Goal: Task Accomplishment & Management: Manage account settings

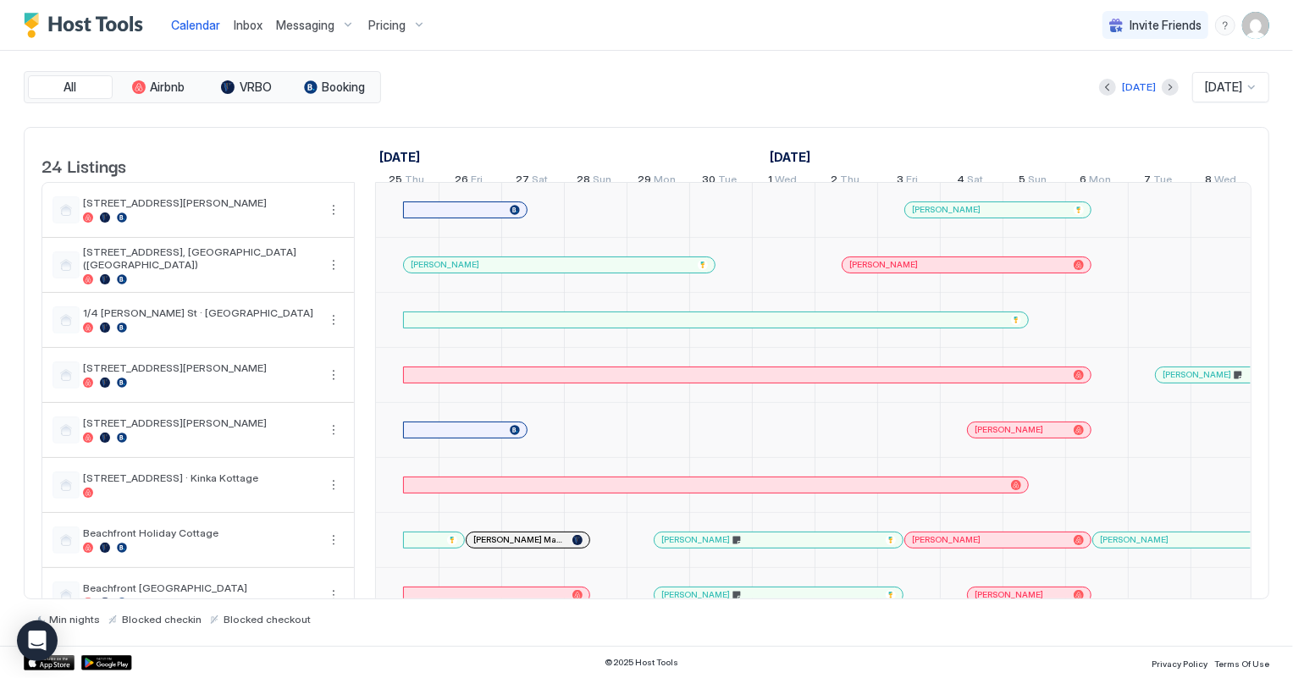
scroll to position [0, 940]
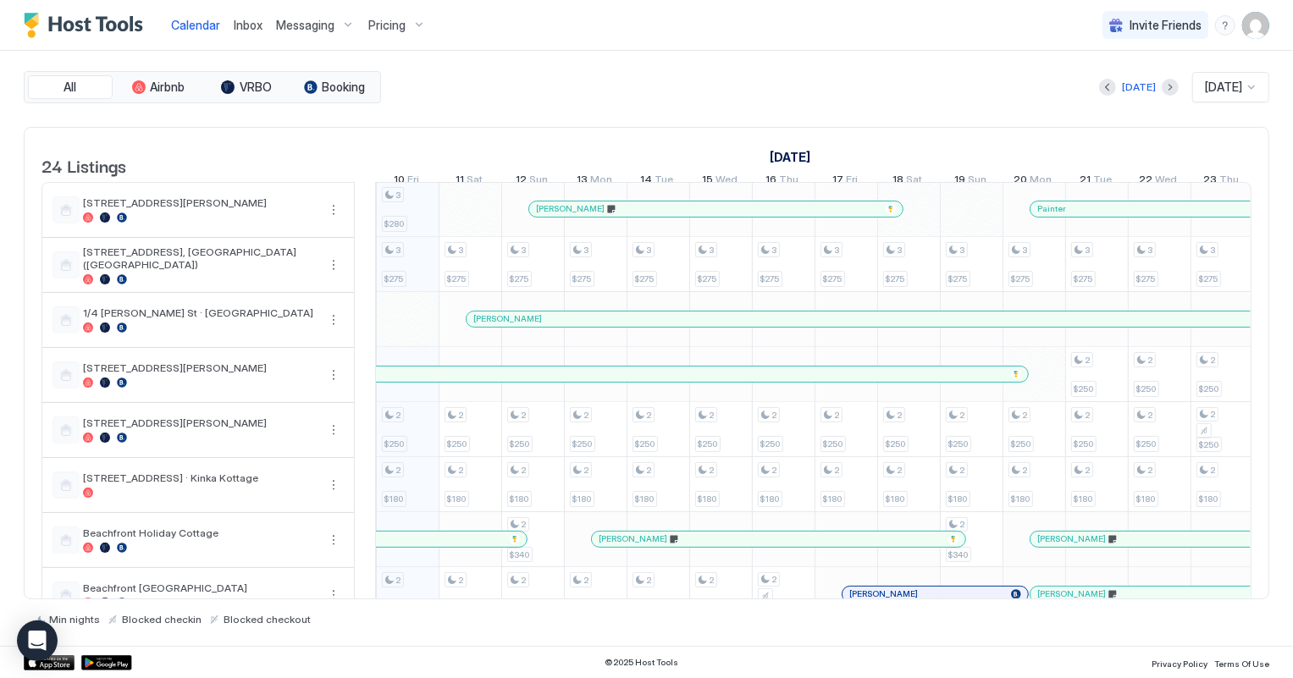
click at [245, 25] on span "Inbox" at bounding box center [248, 25] width 29 height 14
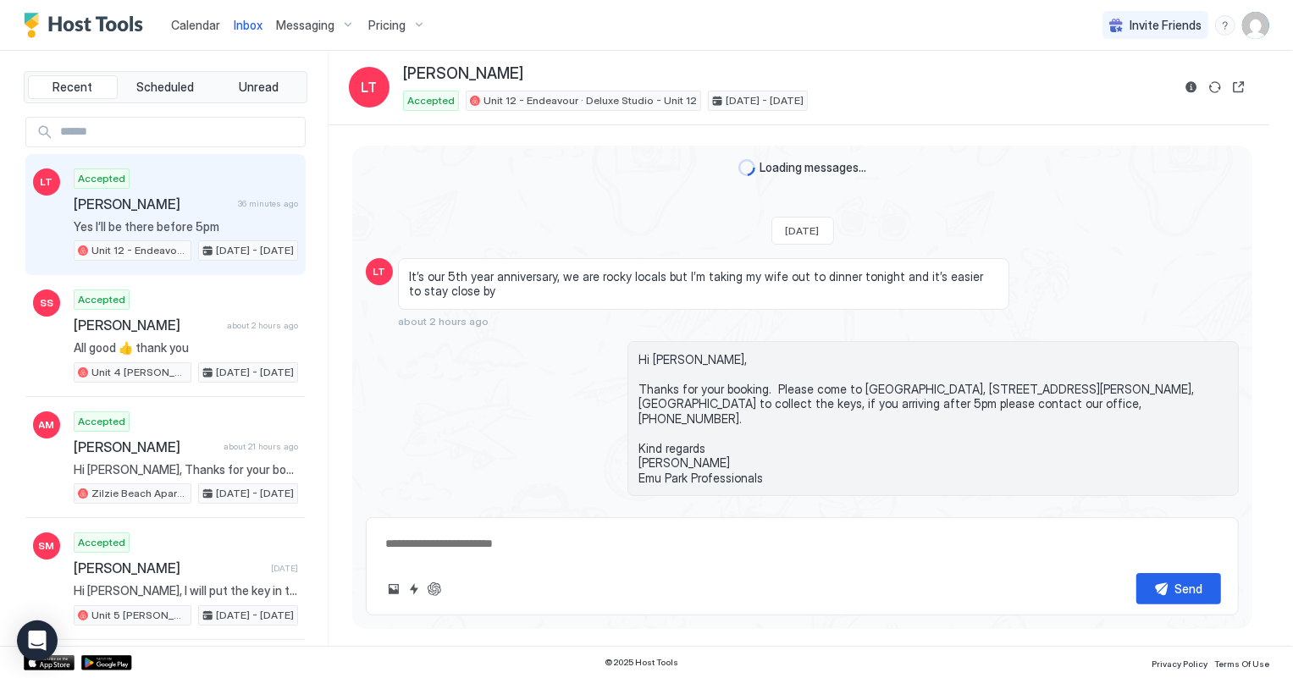
scroll to position [112, 0]
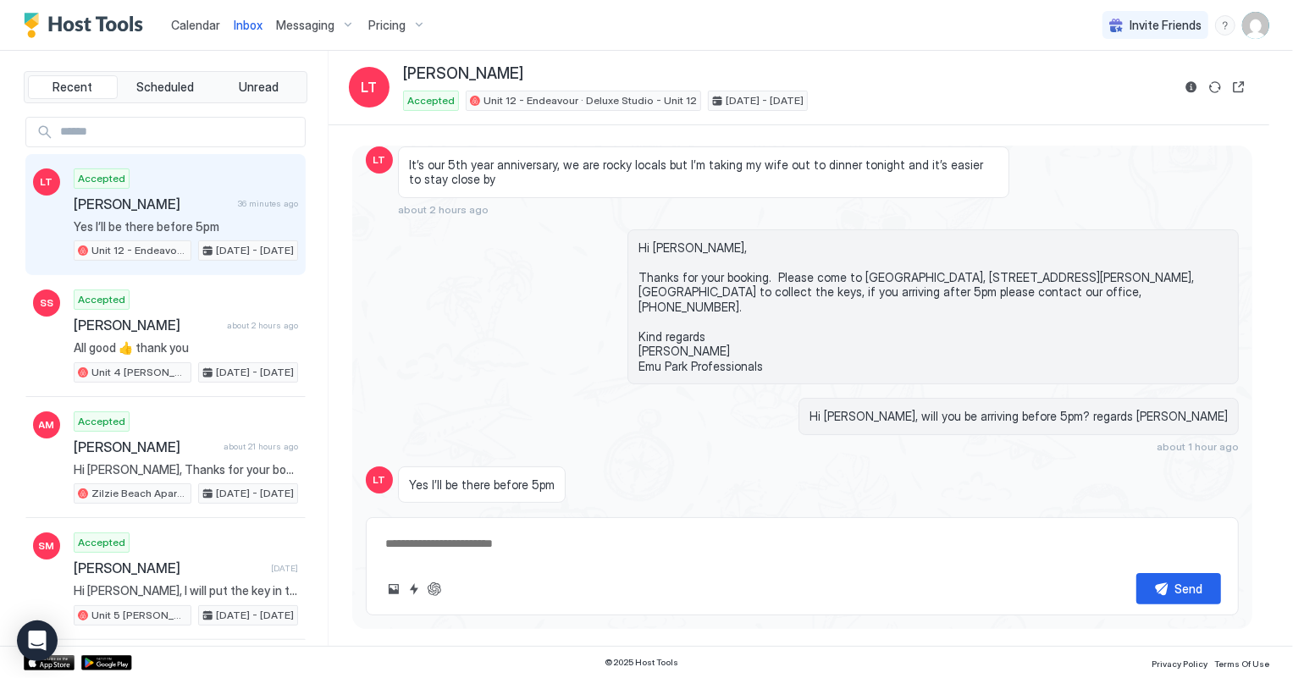
click at [194, 21] on span "Calendar" at bounding box center [195, 25] width 49 height 14
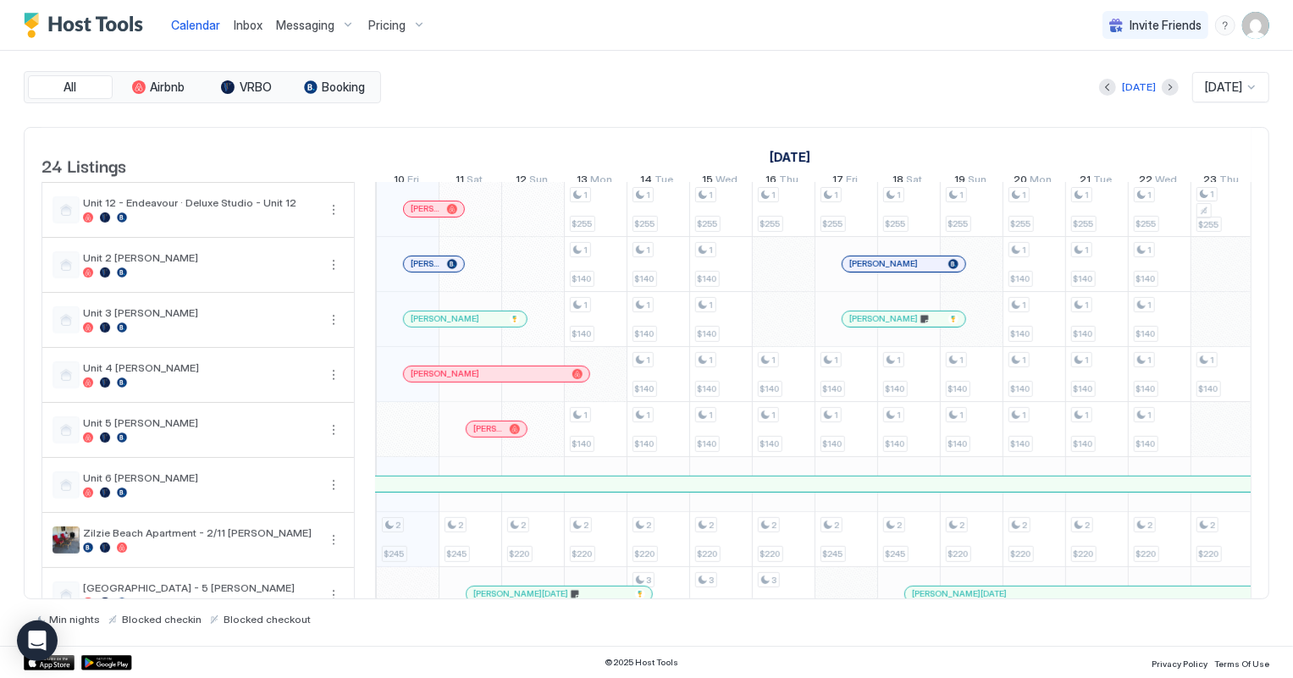
scroll to position [925, 0]
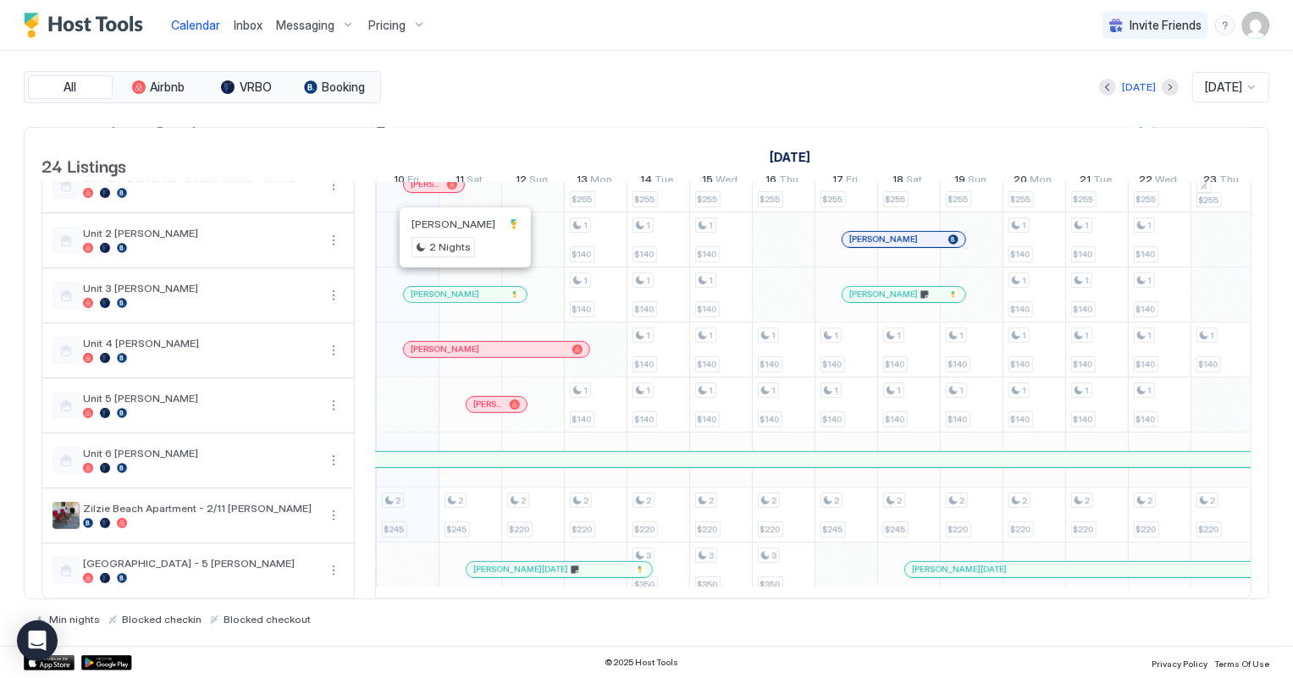
click at [458, 288] on div at bounding box center [459, 295] width 14 height 14
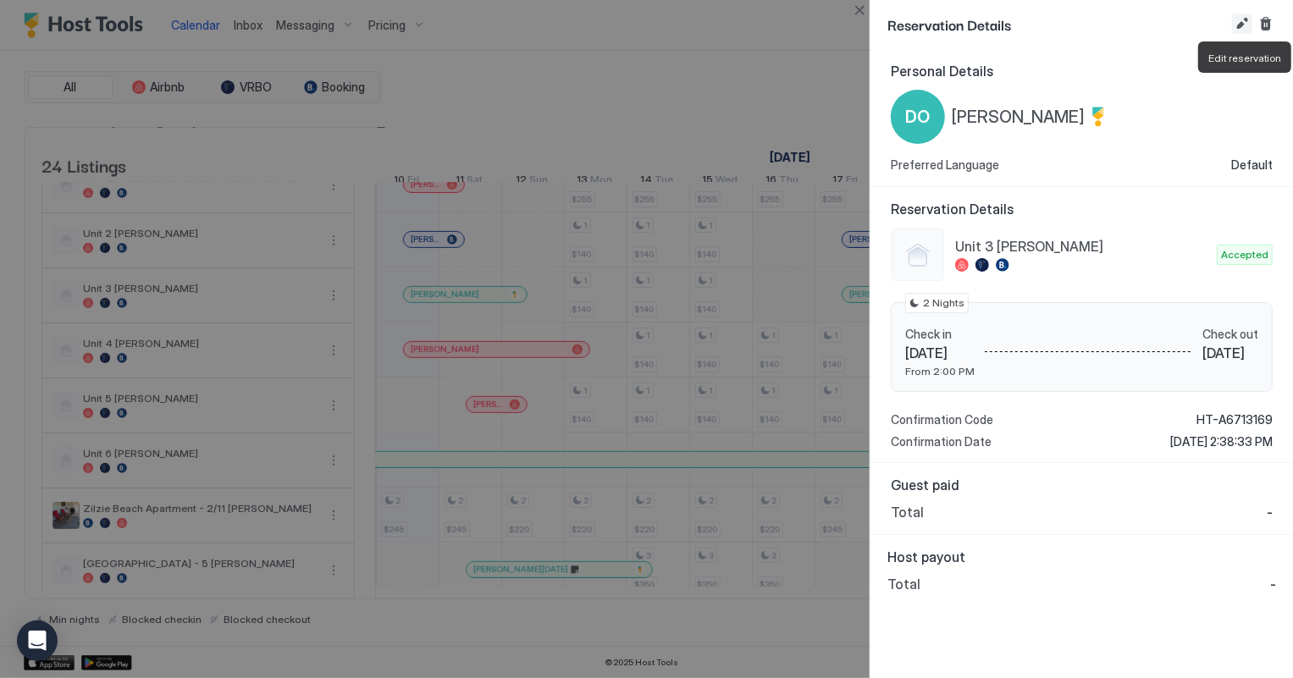
click at [1237, 25] on button "Edit reservation" at bounding box center [1242, 24] width 20 height 20
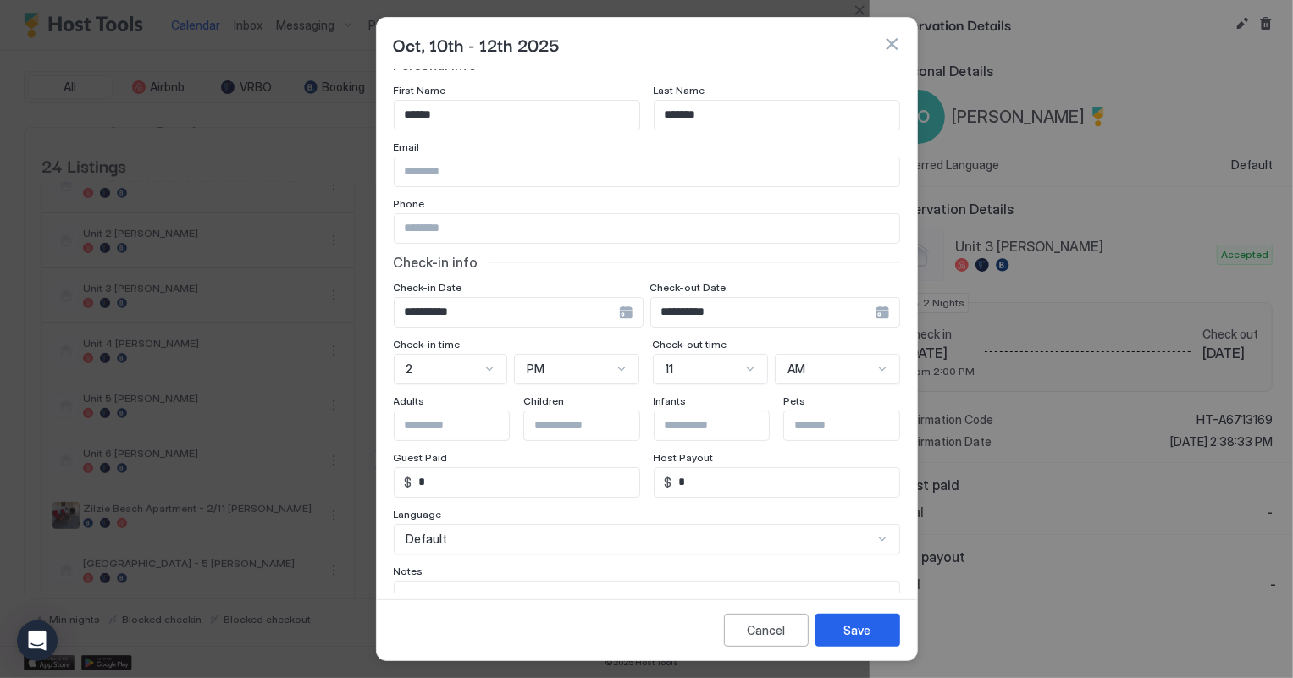
scroll to position [0, 0]
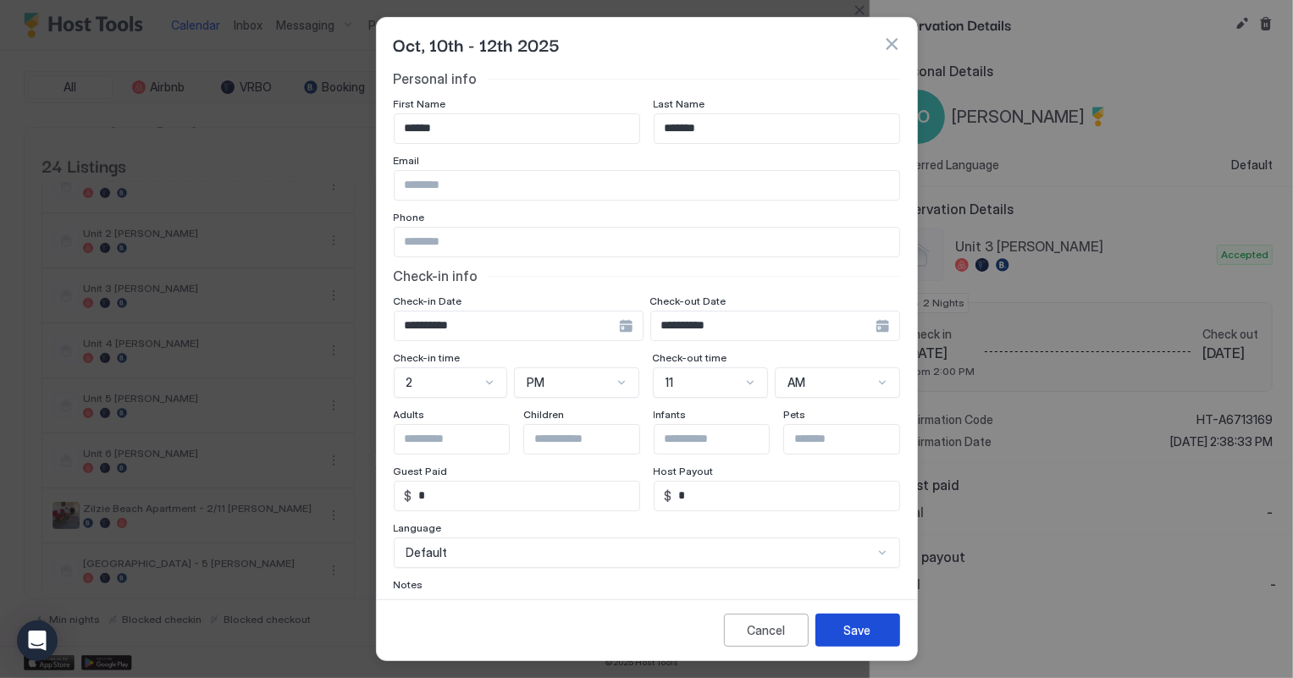
click at [889, 631] on button "Save" at bounding box center [858, 630] width 85 height 33
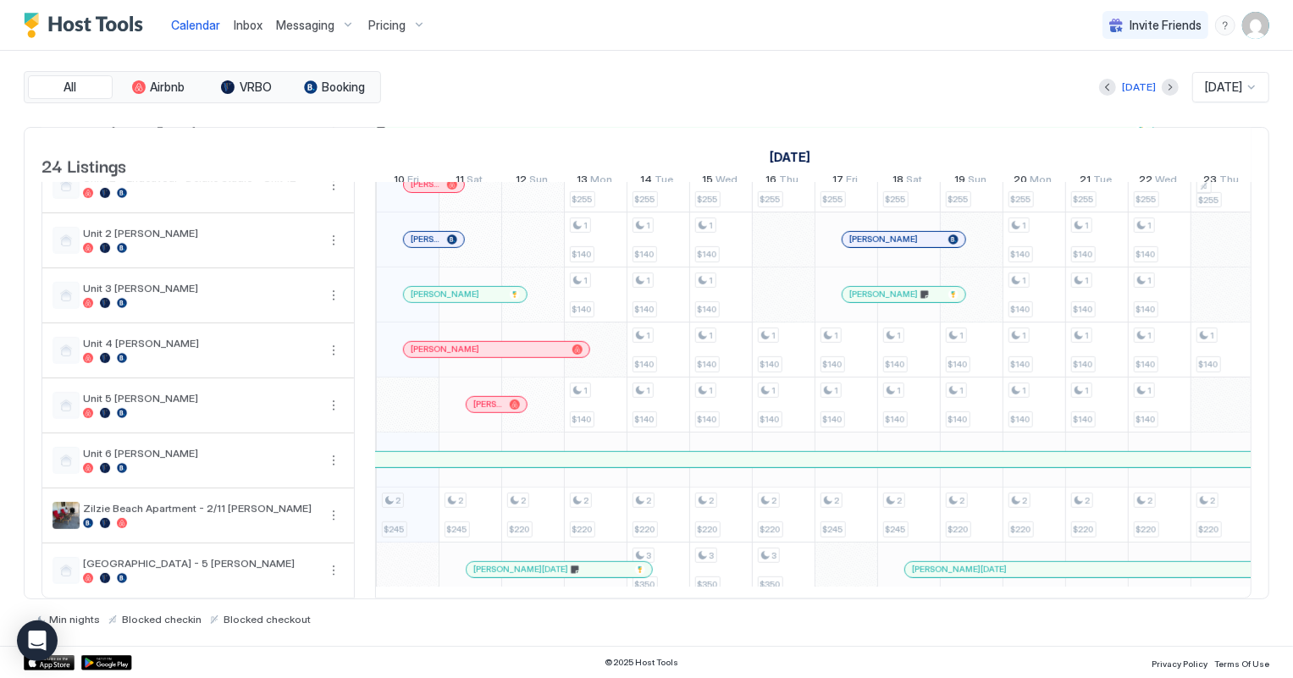
click at [466, 288] on div "[PERSON_NAME]" at bounding box center [465, 294] width 123 height 15
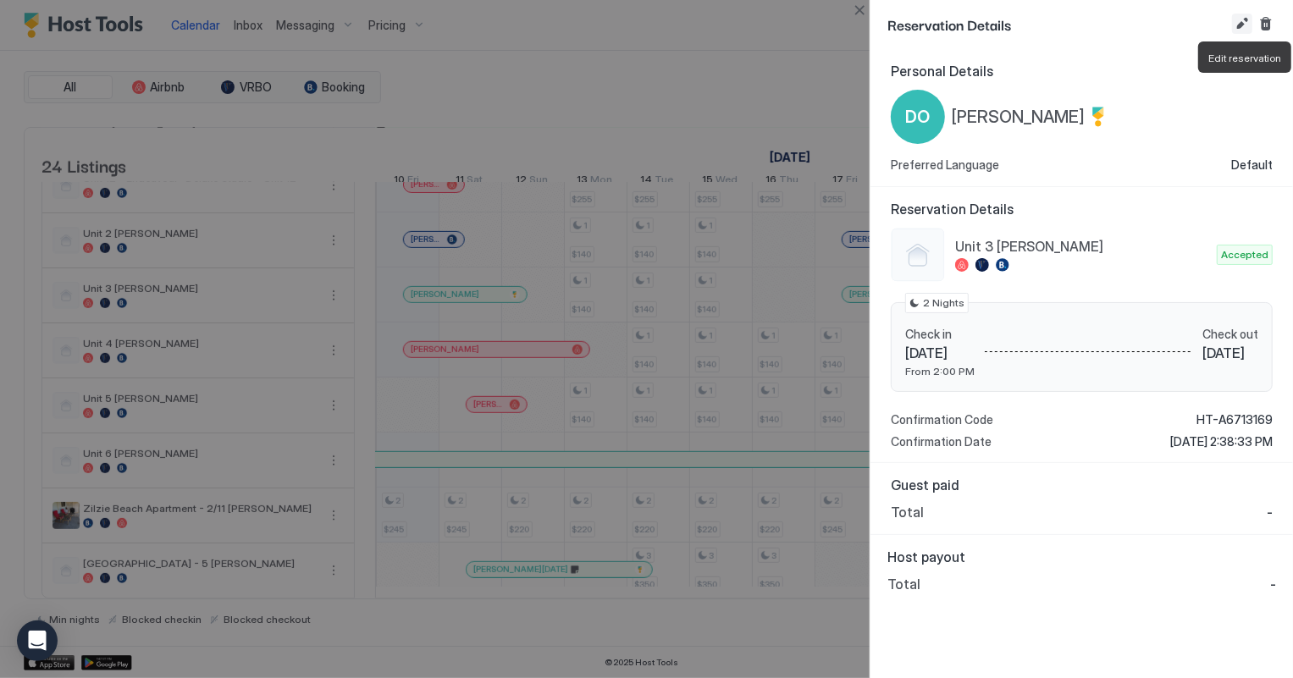
click at [1237, 18] on button "Edit reservation" at bounding box center [1242, 24] width 20 height 20
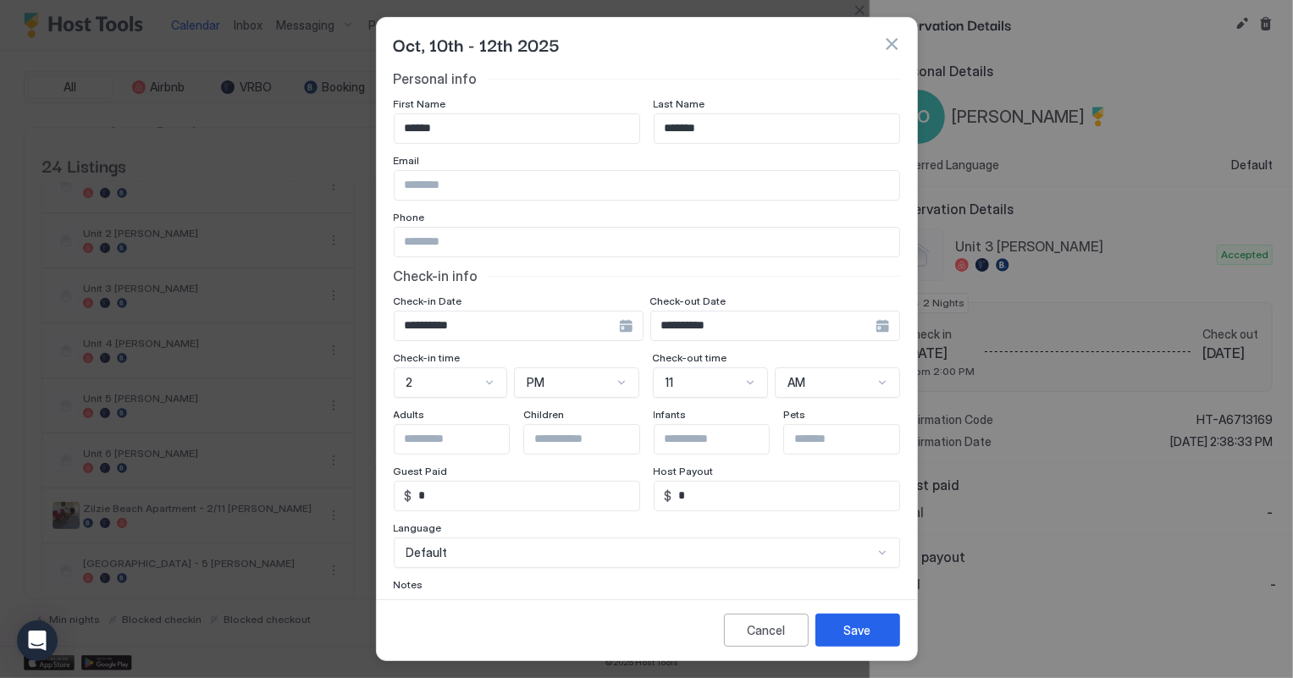
click at [507, 233] on input "Input Field" at bounding box center [647, 242] width 505 height 29
type input "**********"
click at [863, 627] on div "Save" at bounding box center [857, 631] width 27 height 18
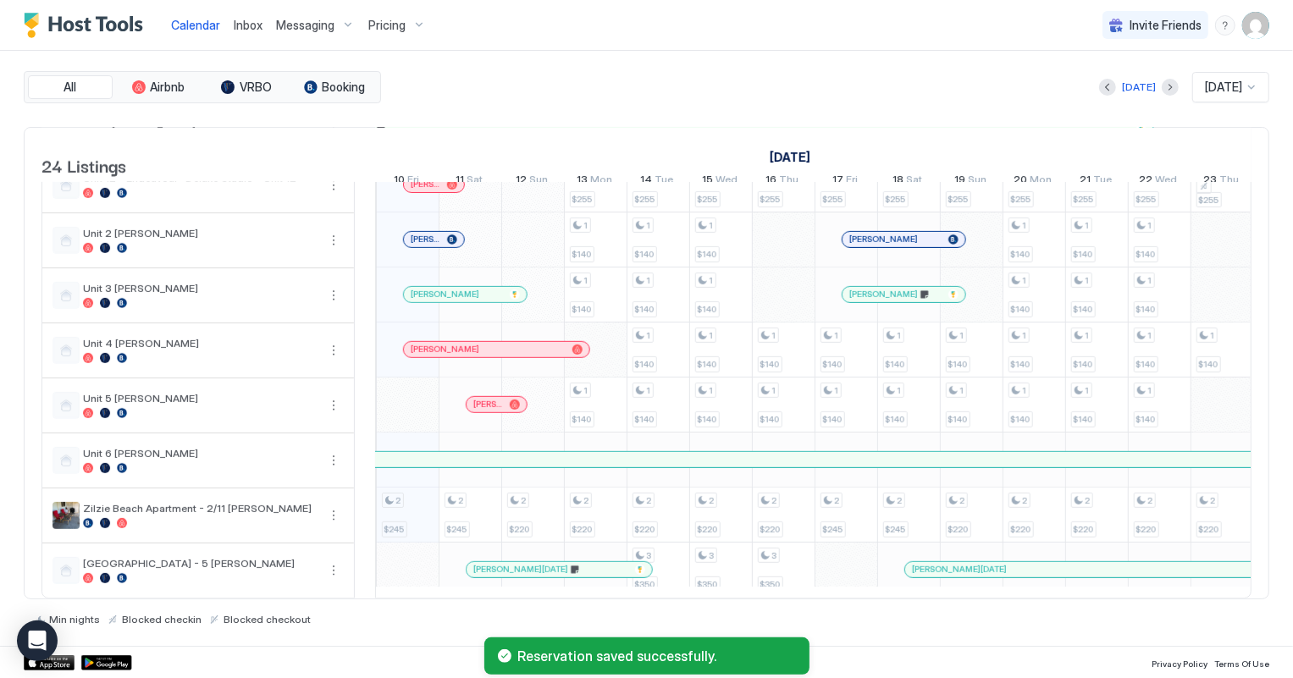
click at [892, 289] on span "[PERSON_NAME]" at bounding box center [883, 294] width 69 height 11
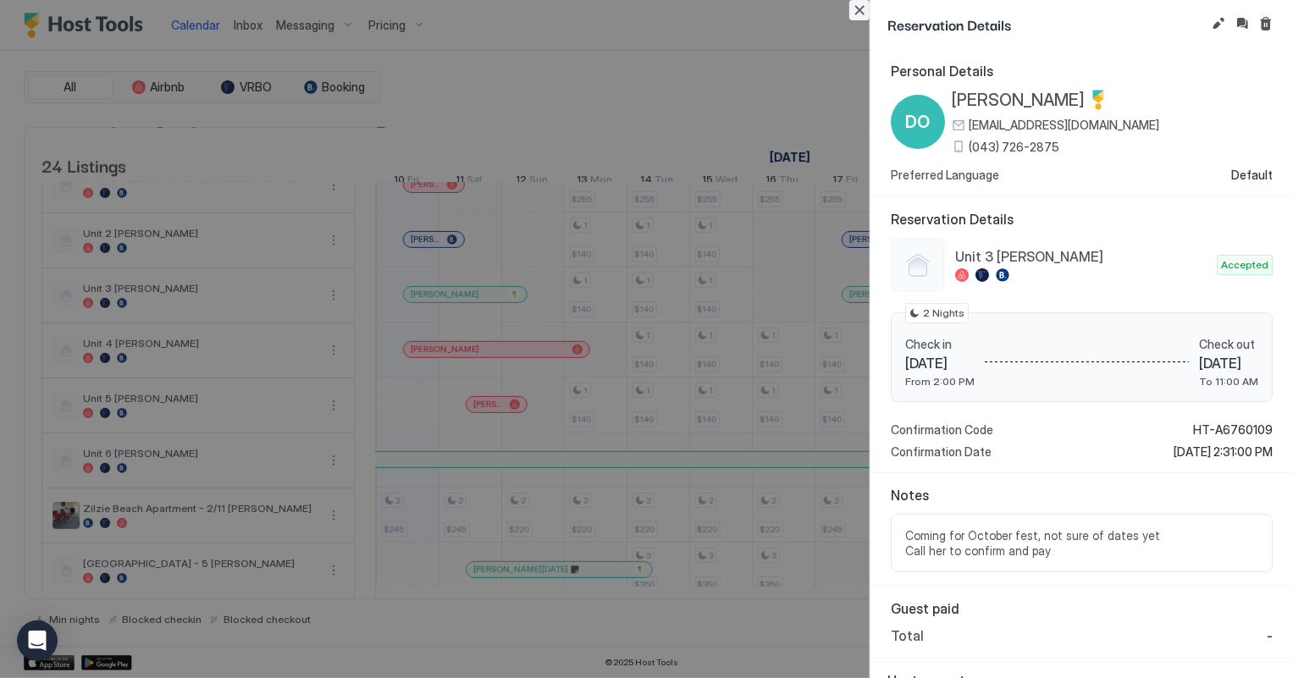
click at [859, 12] on button "Close" at bounding box center [859, 10] width 20 height 20
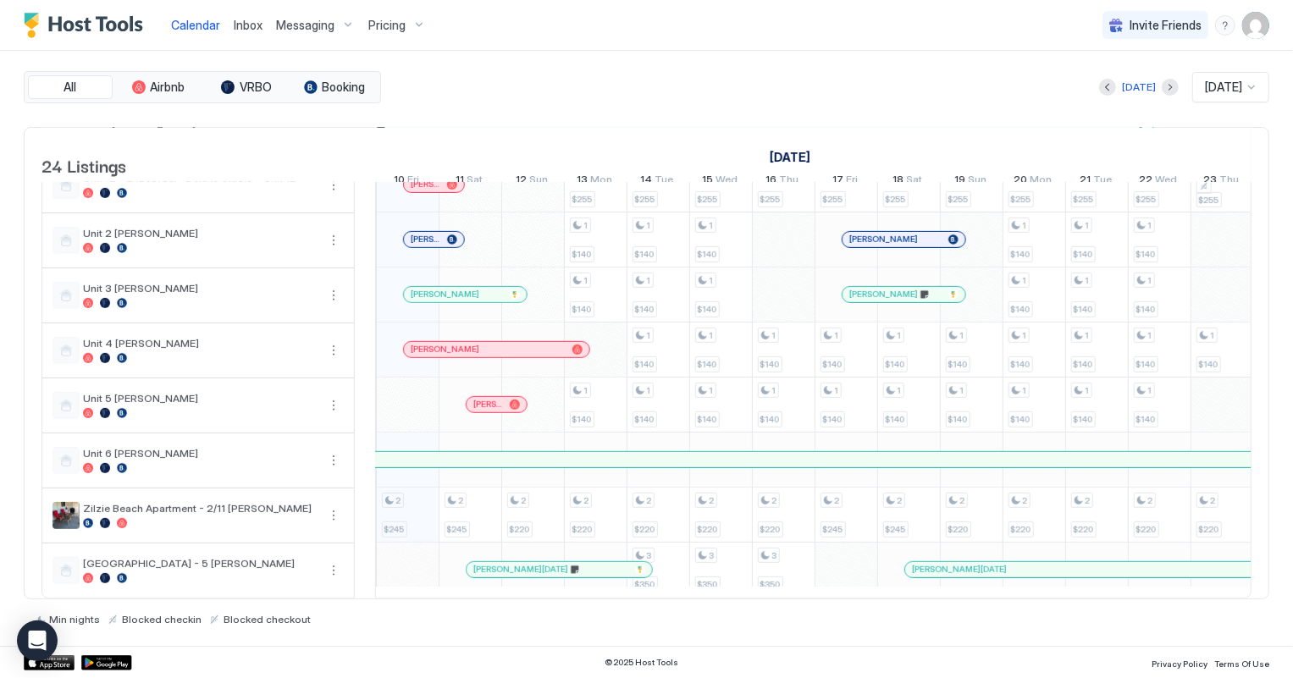
click at [943, 289] on div "[PERSON_NAME]" at bounding box center [903, 294] width 109 height 11
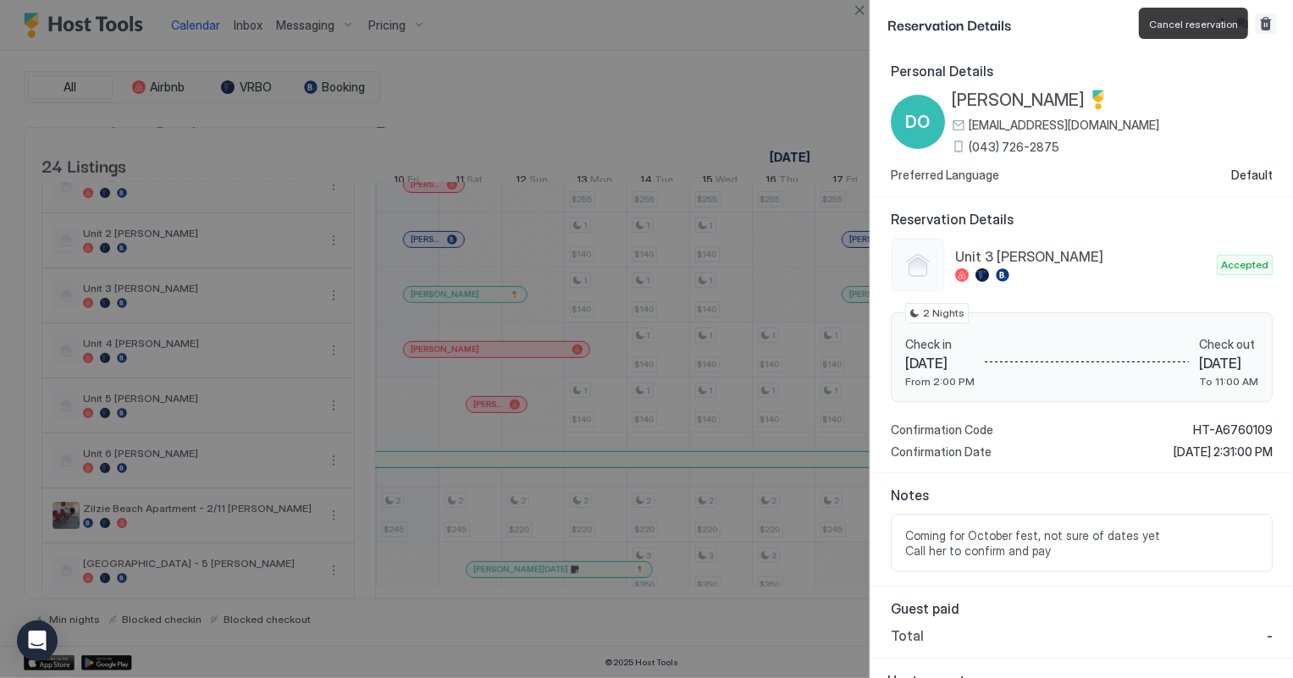
click at [1268, 22] on button "Cancel reservation" at bounding box center [1266, 24] width 20 height 20
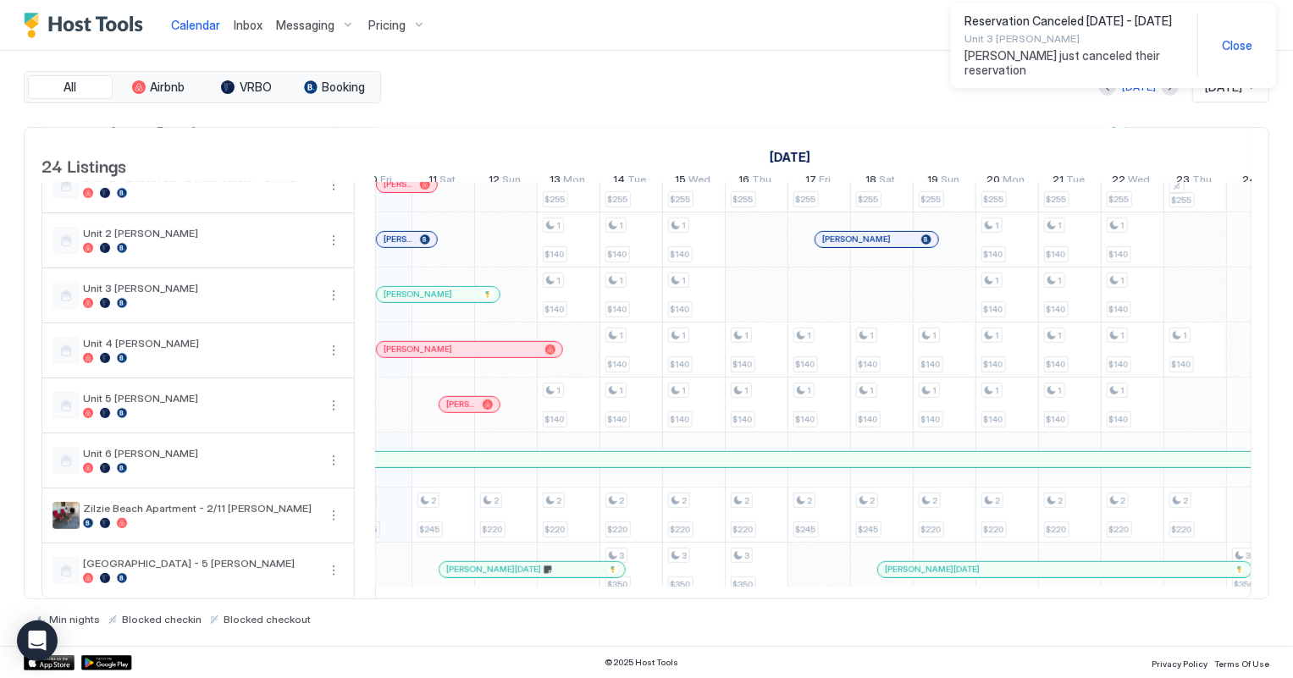
scroll to position [2, 1506]
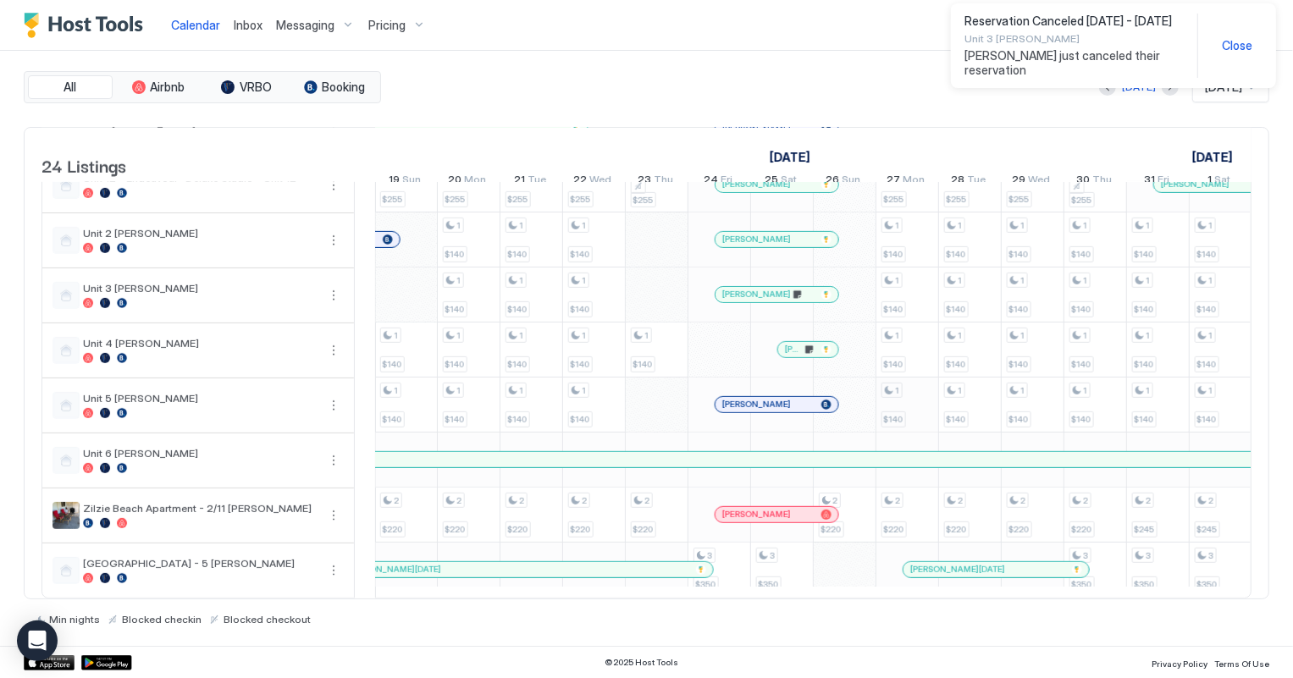
click at [800, 289] on div "[PERSON_NAME]" at bounding box center [768, 294] width 92 height 11
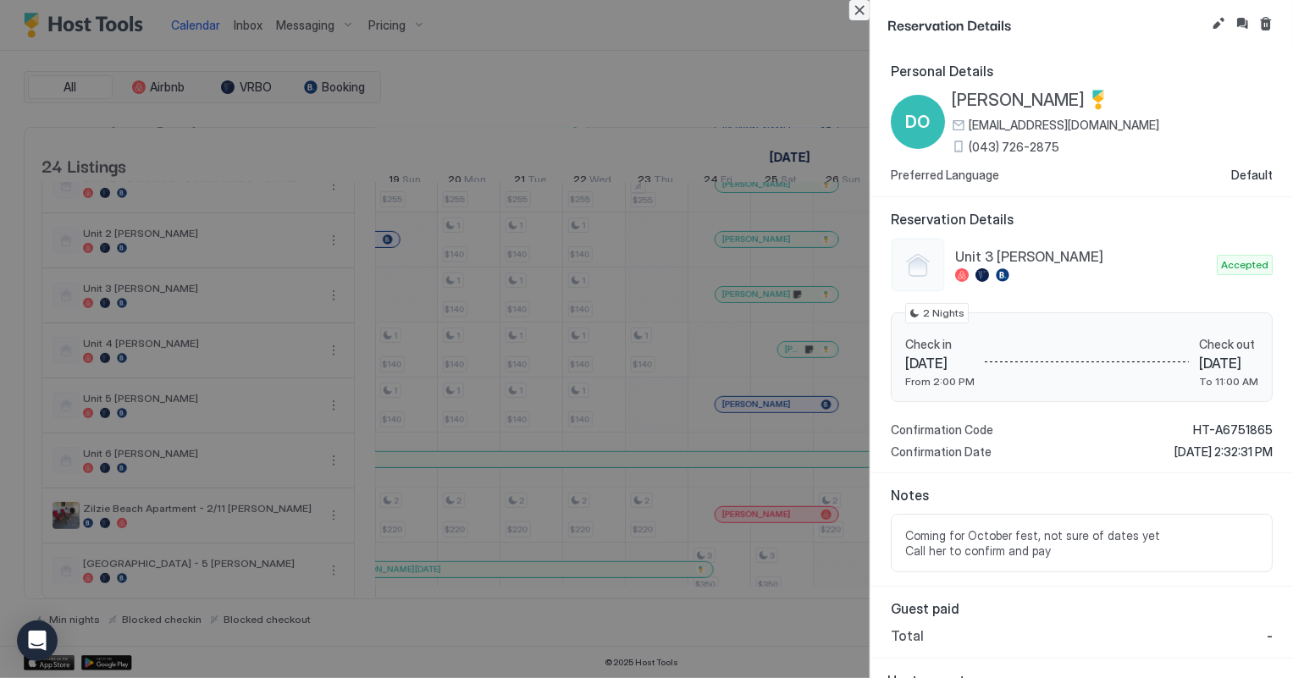
click at [859, 10] on button "Close" at bounding box center [859, 10] width 20 height 20
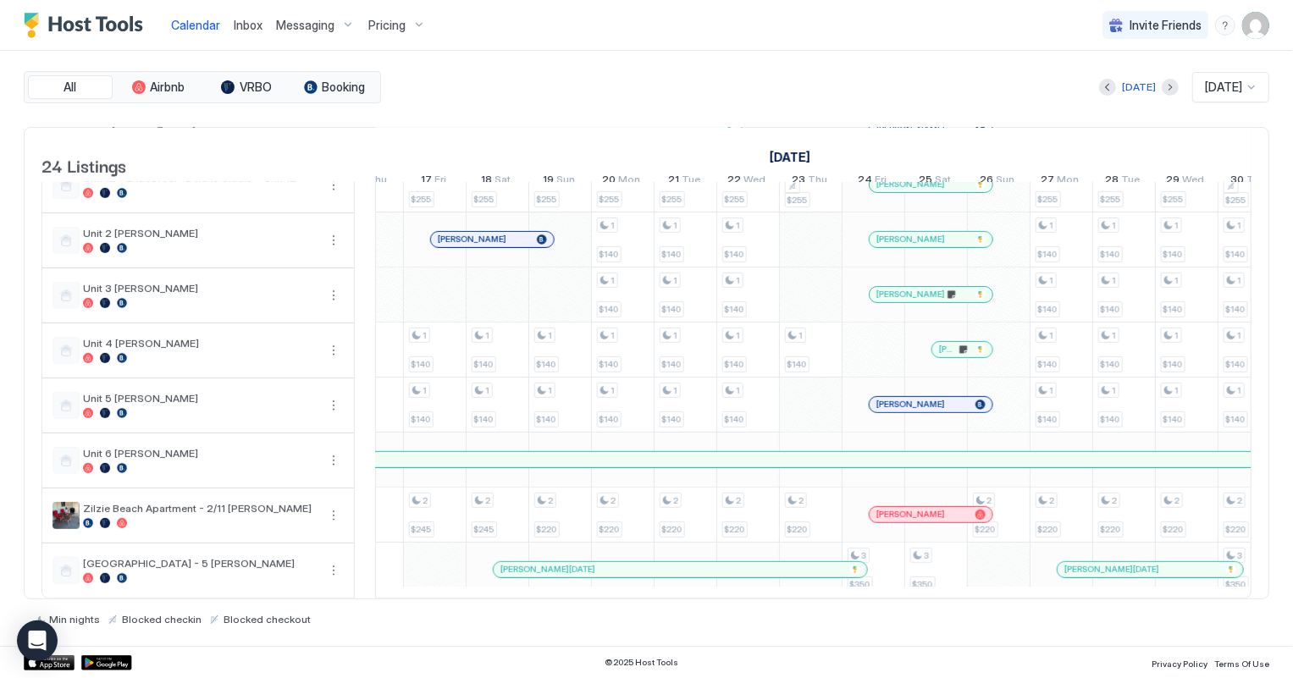
scroll to position [0, 0]
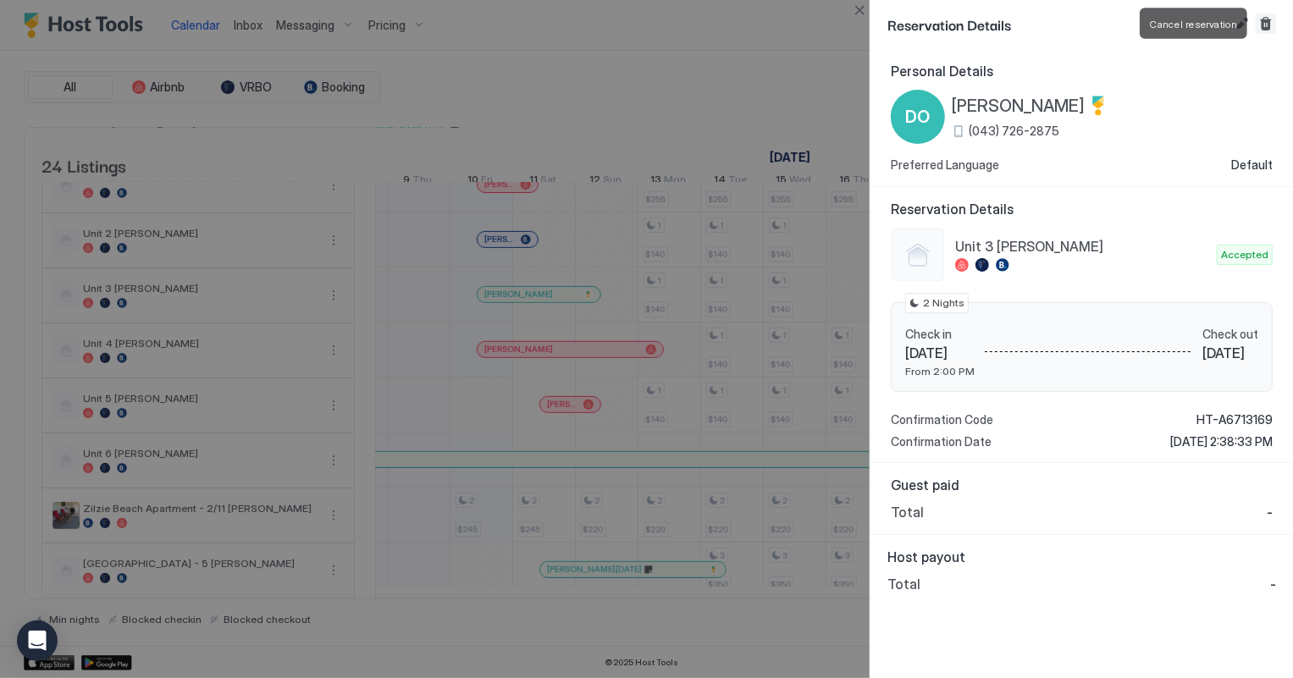
click at [1270, 23] on button "Cancel reservation" at bounding box center [1266, 24] width 20 height 20
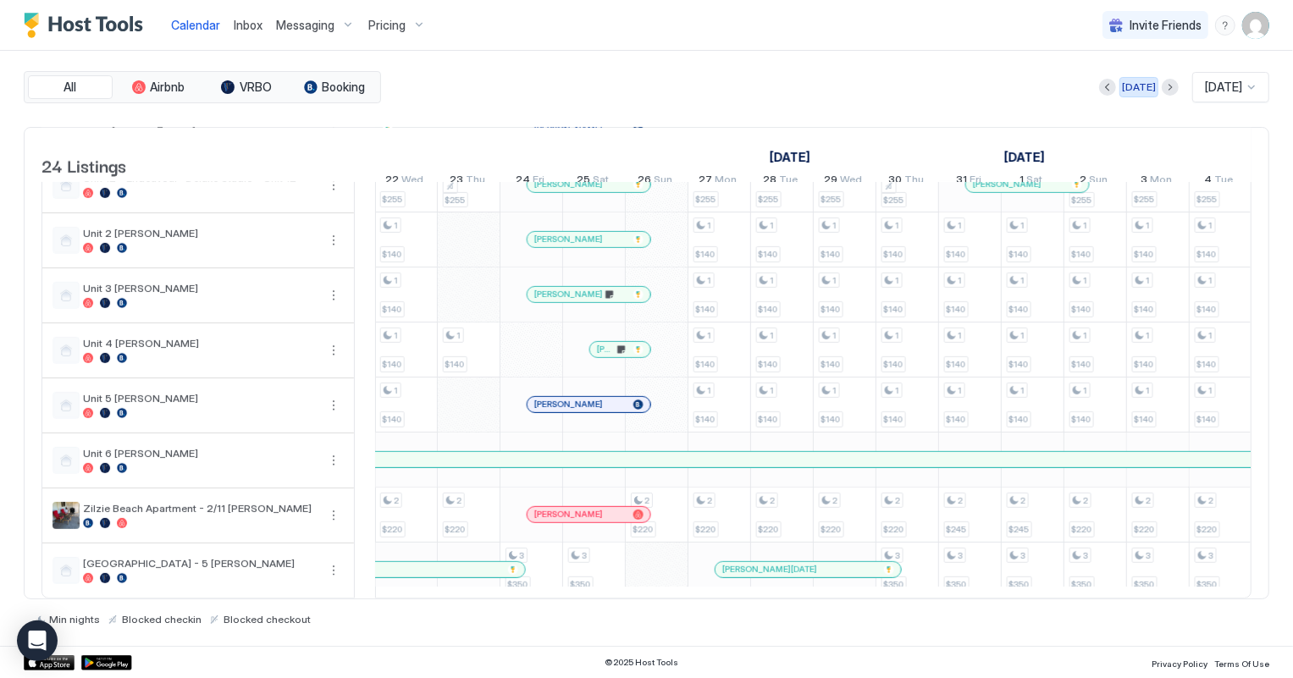
click at [1127, 85] on div "[DATE]" at bounding box center [1139, 87] width 34 height 15
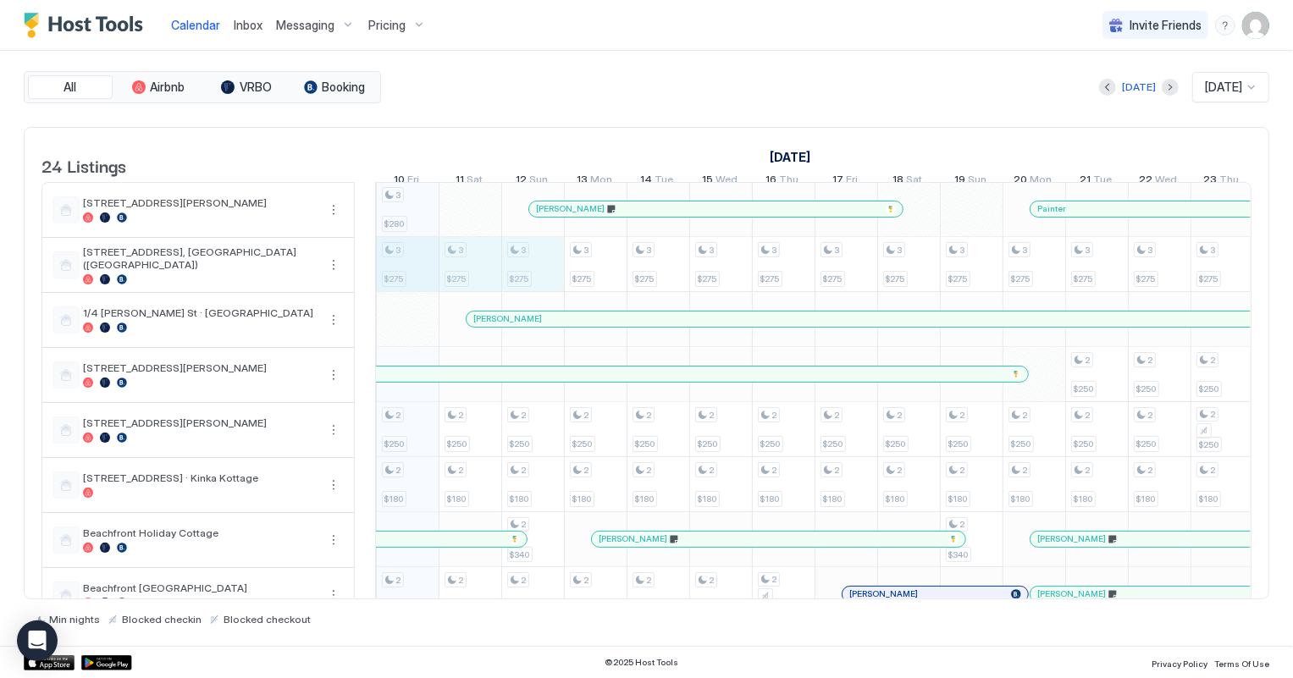
drag, startPoint x: 415, startPoint y: 281, endPoint x: 534, endPoint y: 287, distance: 118.7
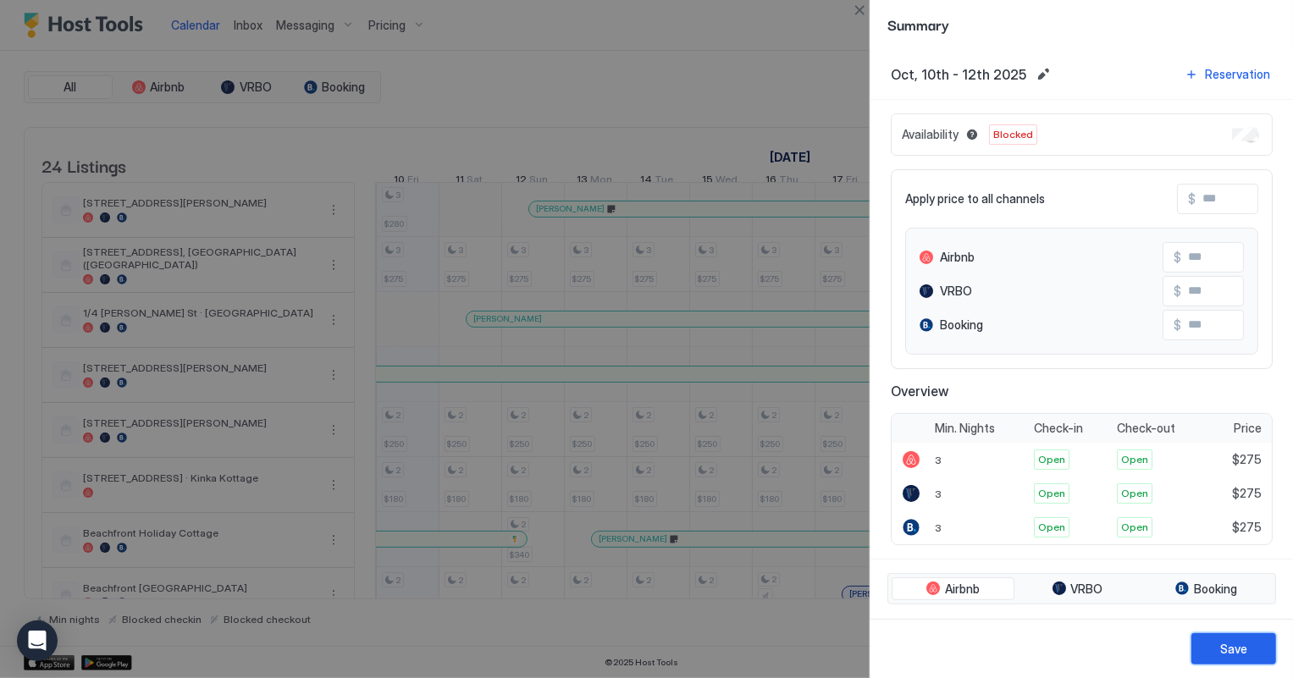
click at [1251, 650] on button "Save" at bounding box center [1234, 649] width 85 height 31
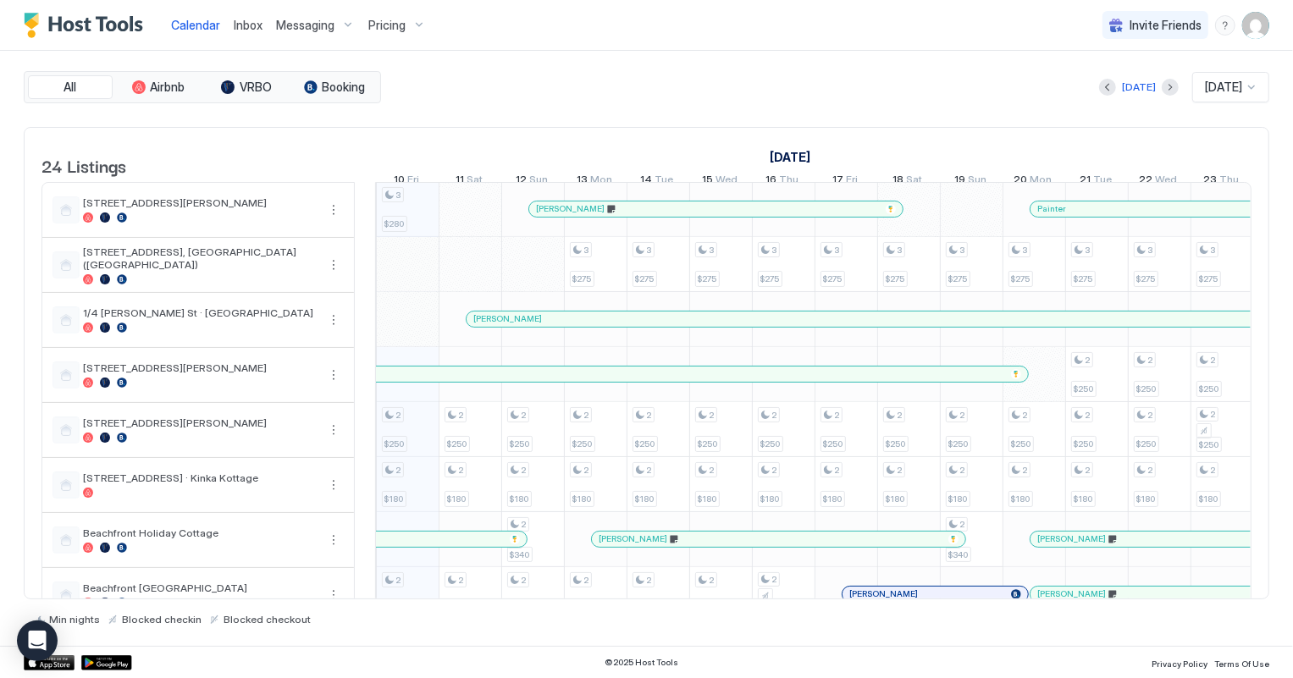
click at [246, 25] on span "Inbox" at bounding box center [248, 25] width 29 height 14
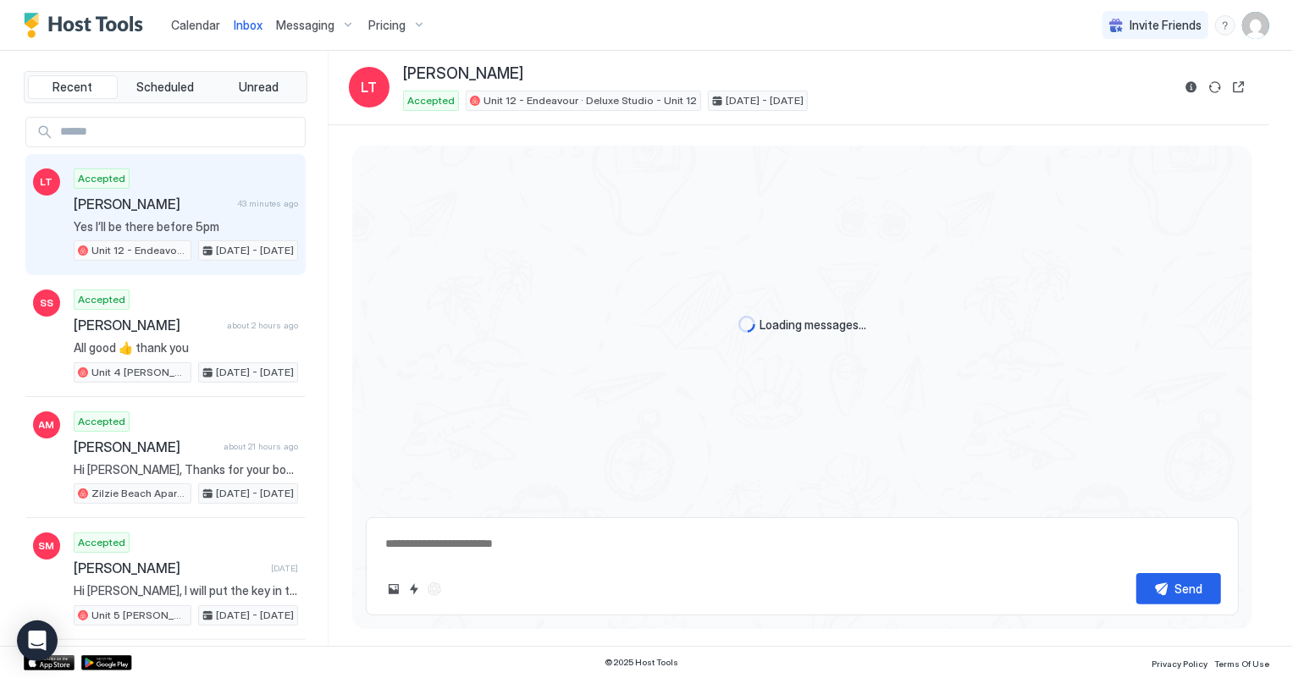
scroll to position [130, 0]
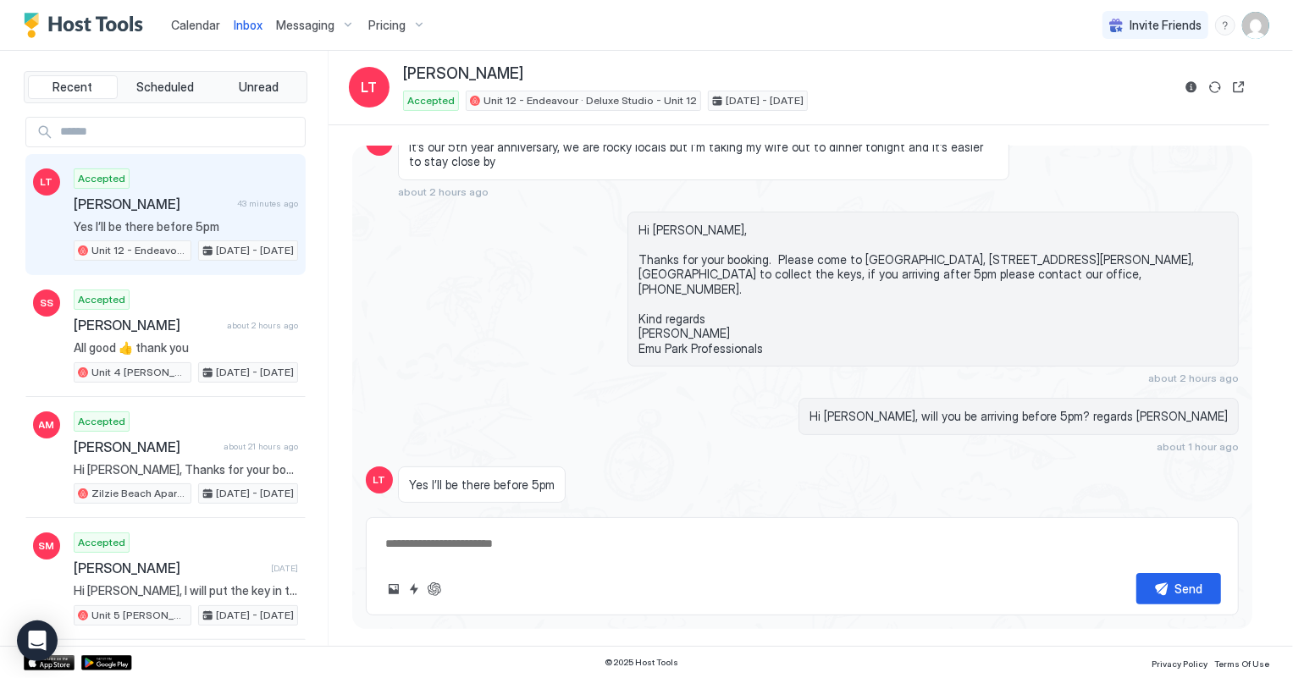
click at [182, 24] on span "Calendar" at bounding box center [195, 25] width 49 height 14
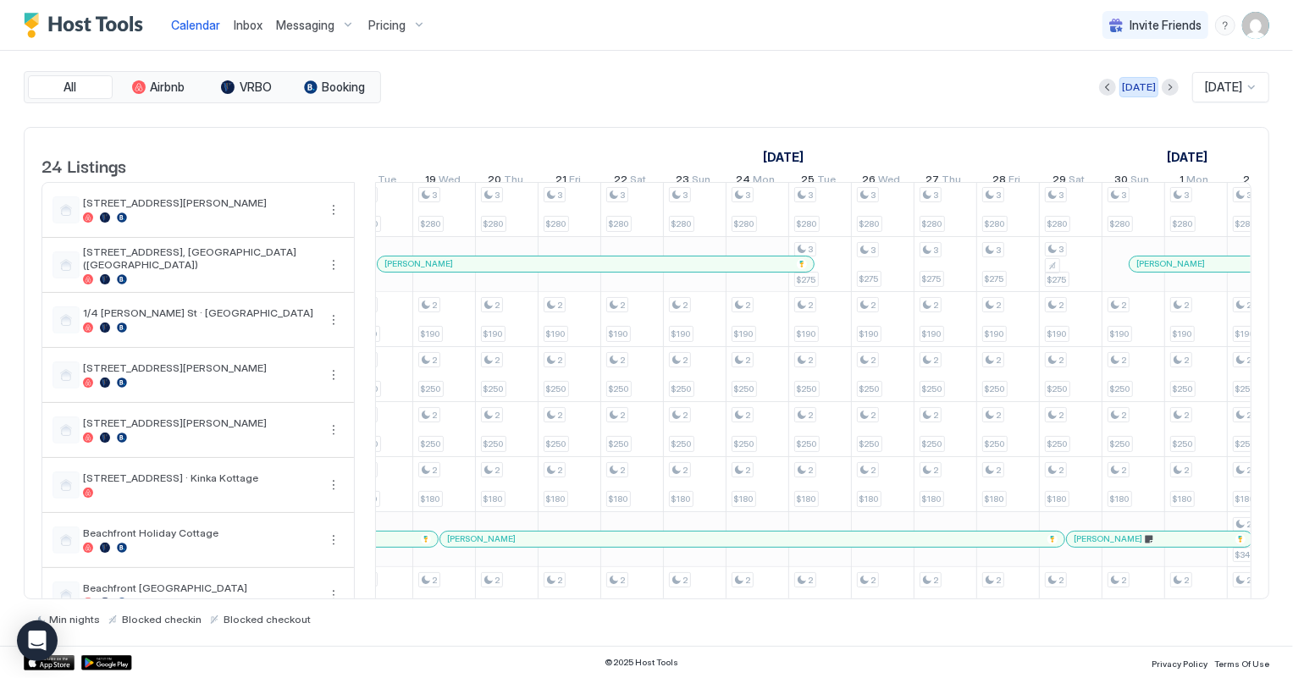
click at [1129, 80] on div "[DATE]" at bounding box center [1139, 87] width 34 height 15
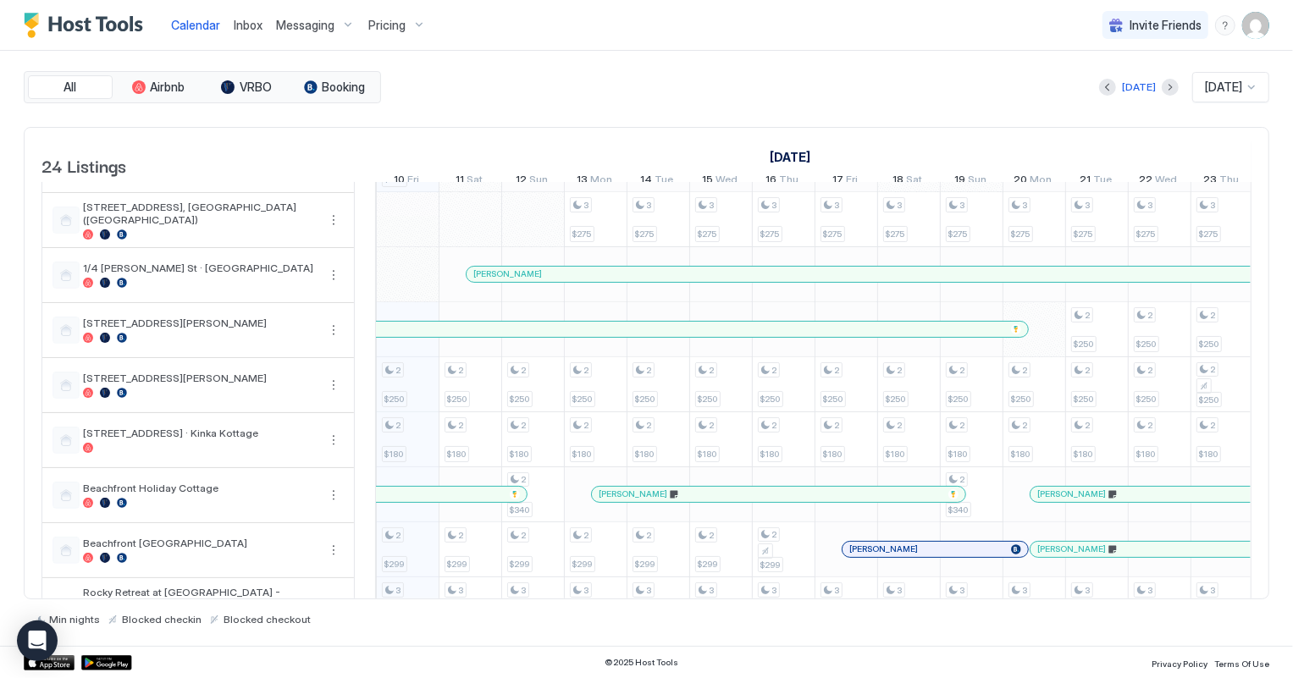
scroll to position [76, 0]
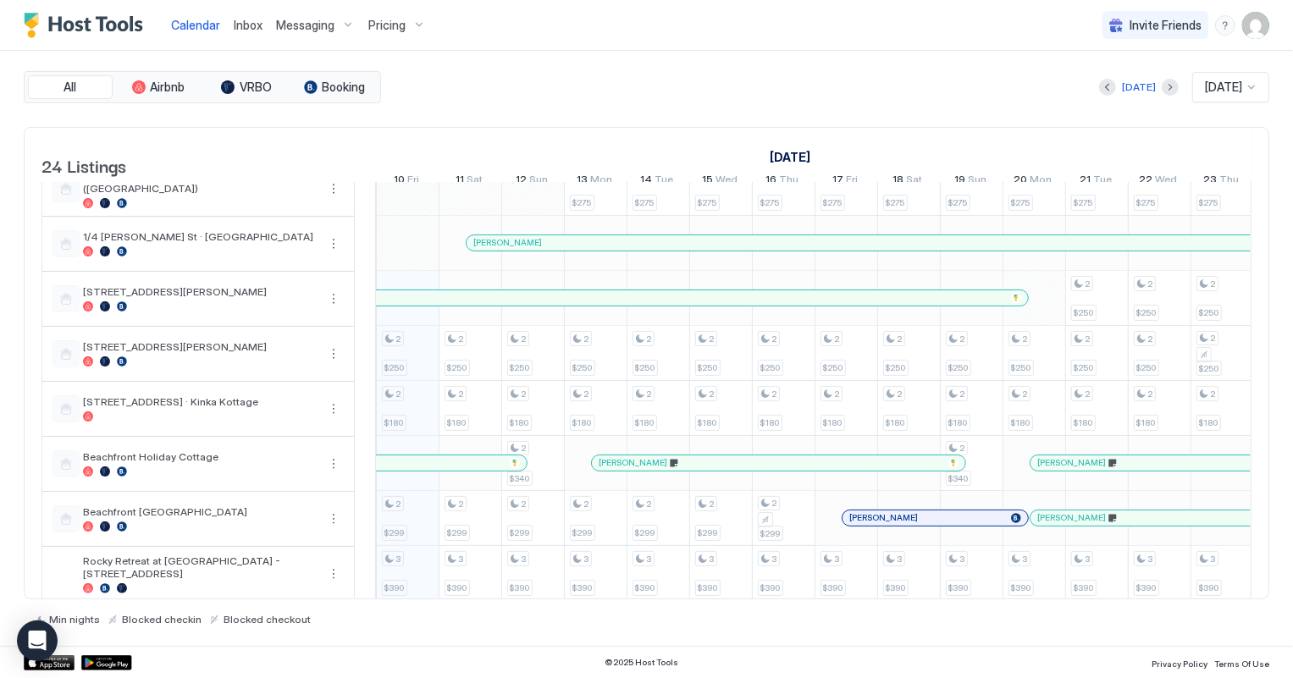
click at [601, 303] on div "[PERSON_NAME]" at bounding box center [614, 297] width 782 height 11
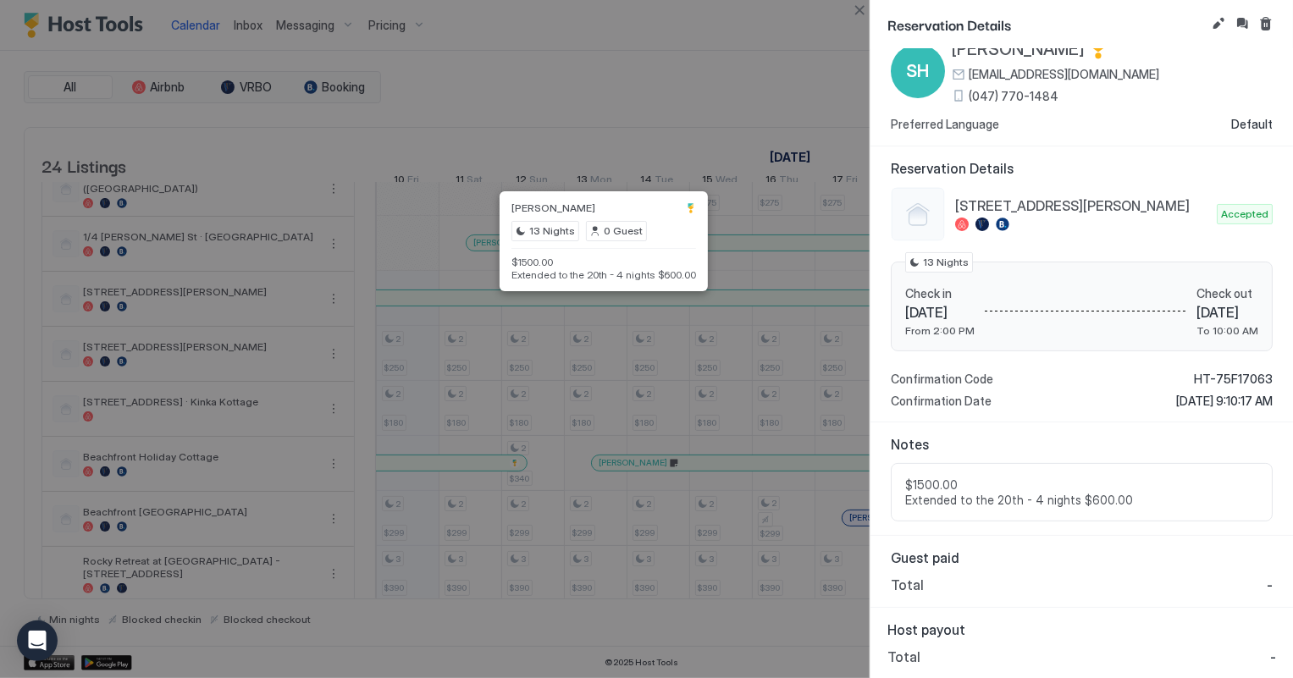
scroll to position [0, 0]
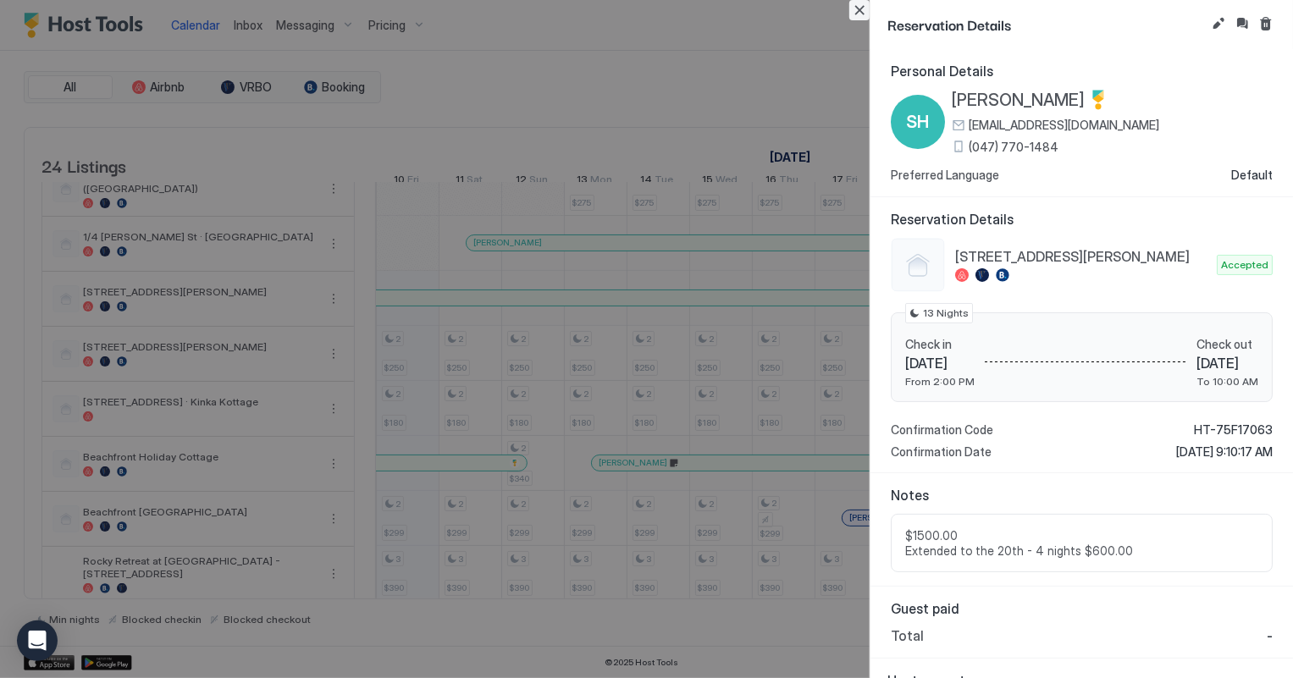
click at [860, 10] on button "Close" at bounding box center [859, 10] width 20 height 20
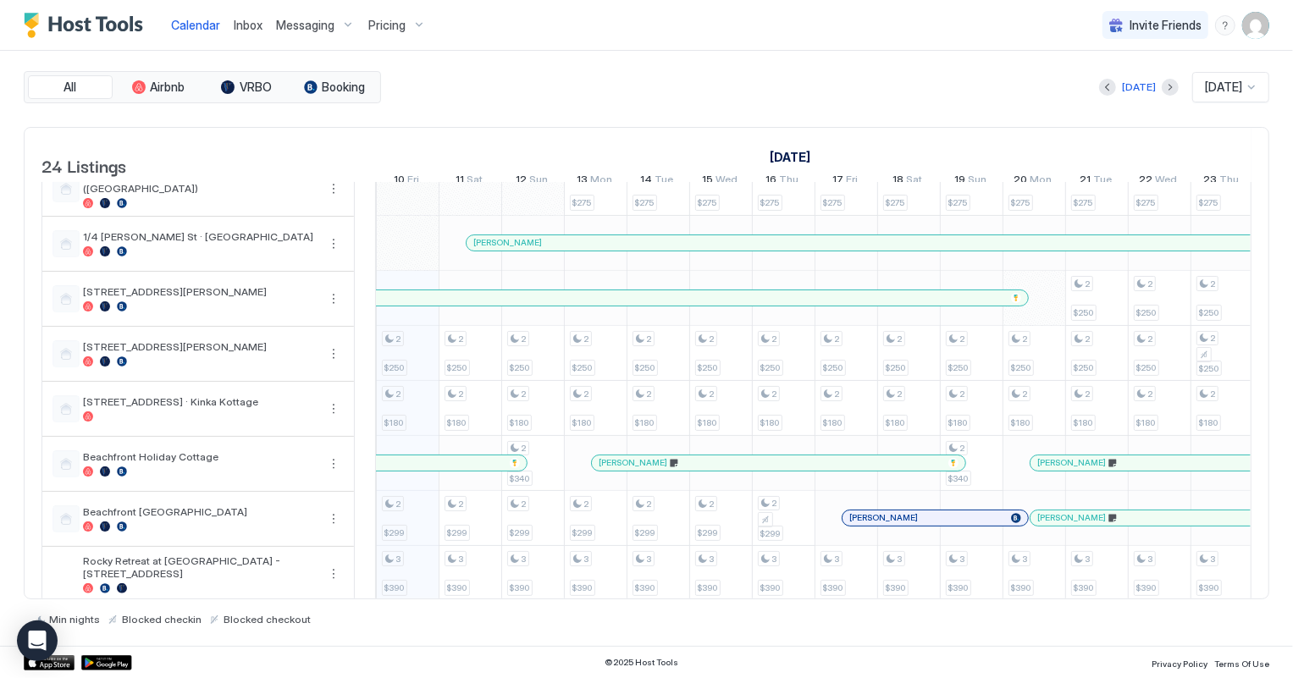
click at [244, 23] on span "Inbox" at bounding box center [248, 25] width 29 height 14
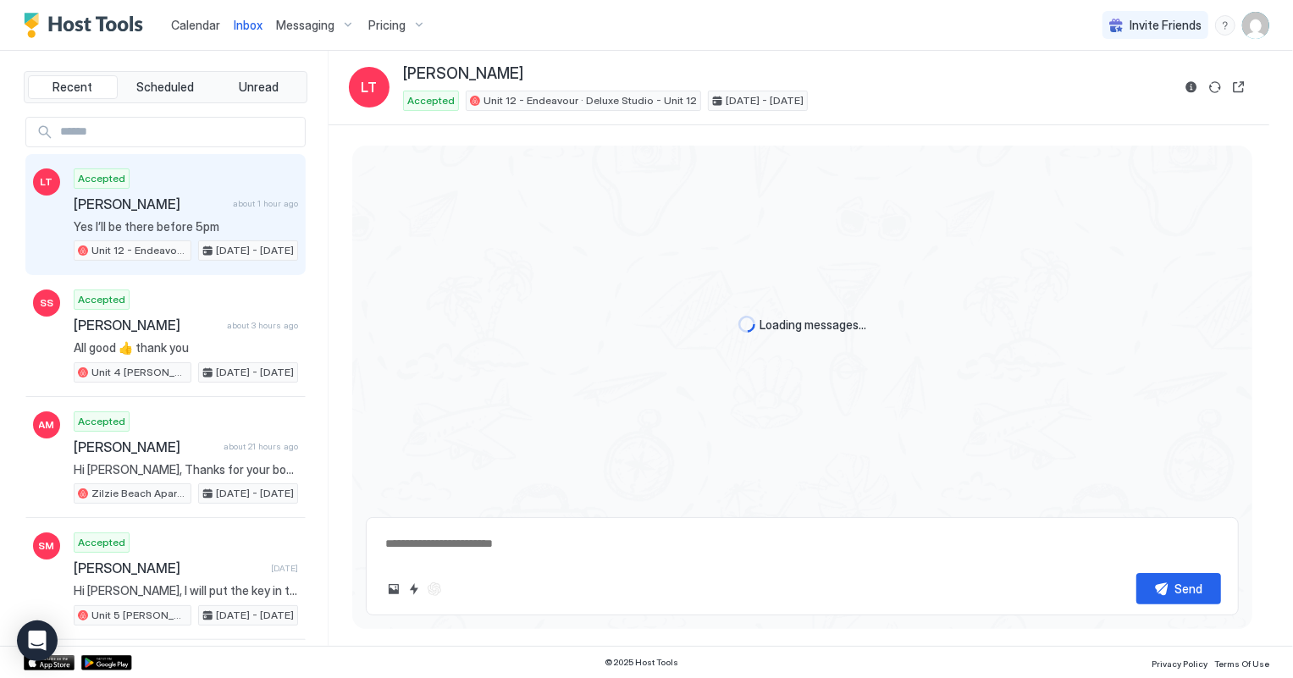
scroll to position [112, 0]
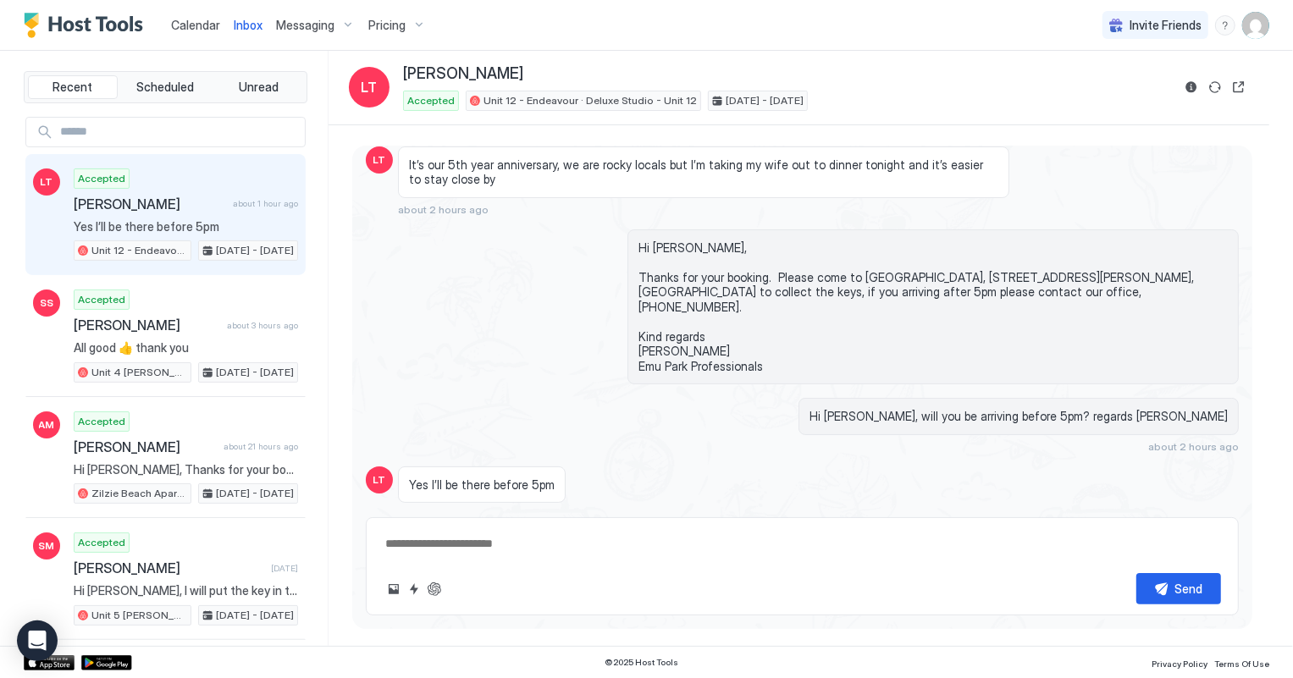
click at [197, 19] on span "Calendar" at bounding box center [195, 25] width 49 height 14
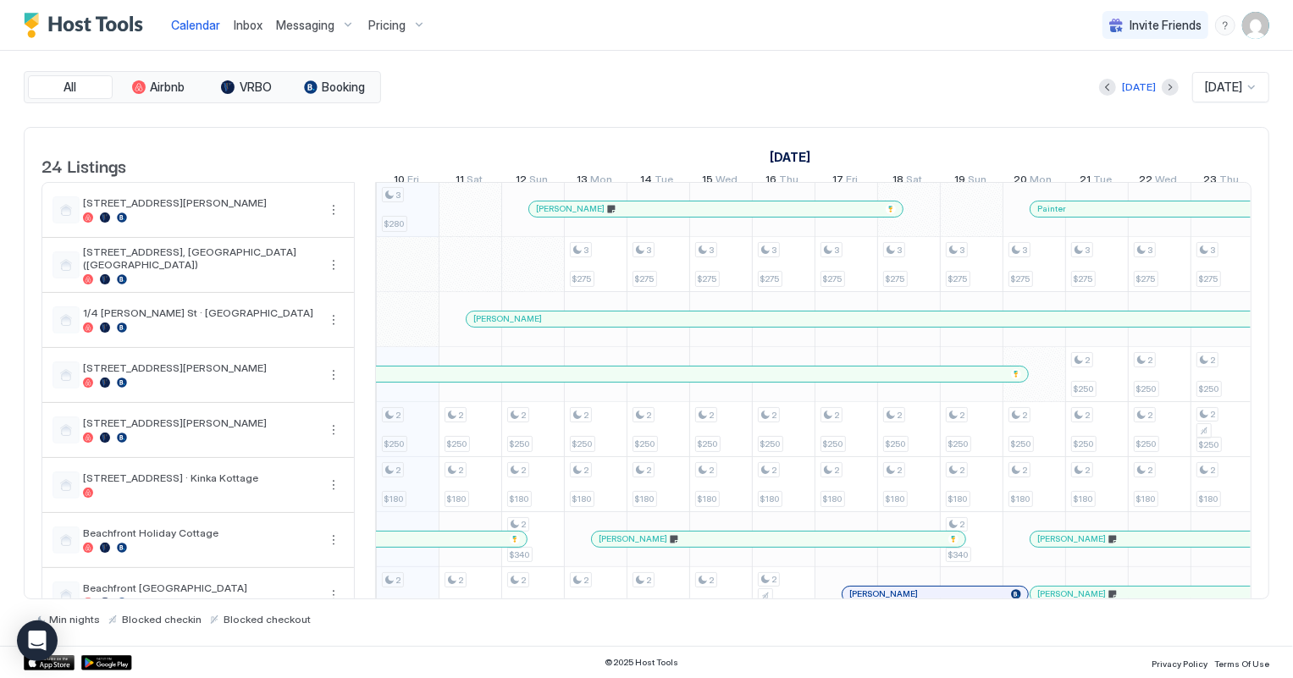
click at [253, 25] on span "Inbox" at bounding box center [248, 25] width 29 height 14
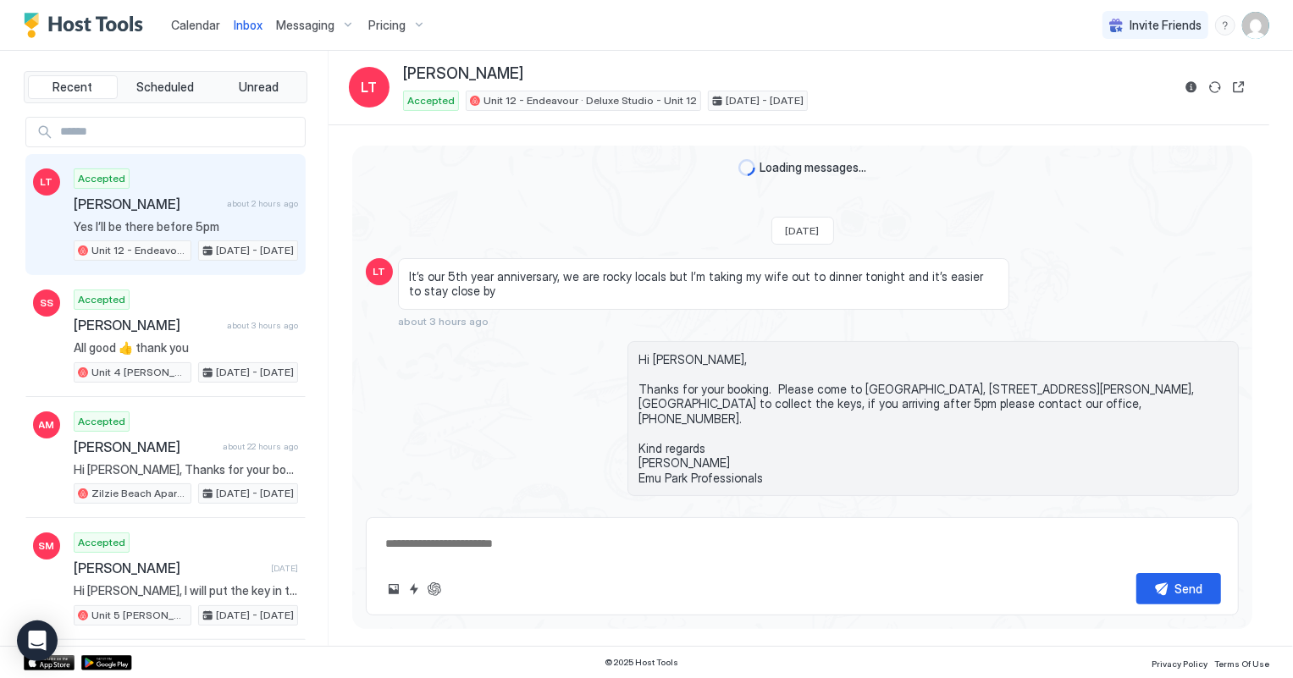
scroll to position [112, 0]
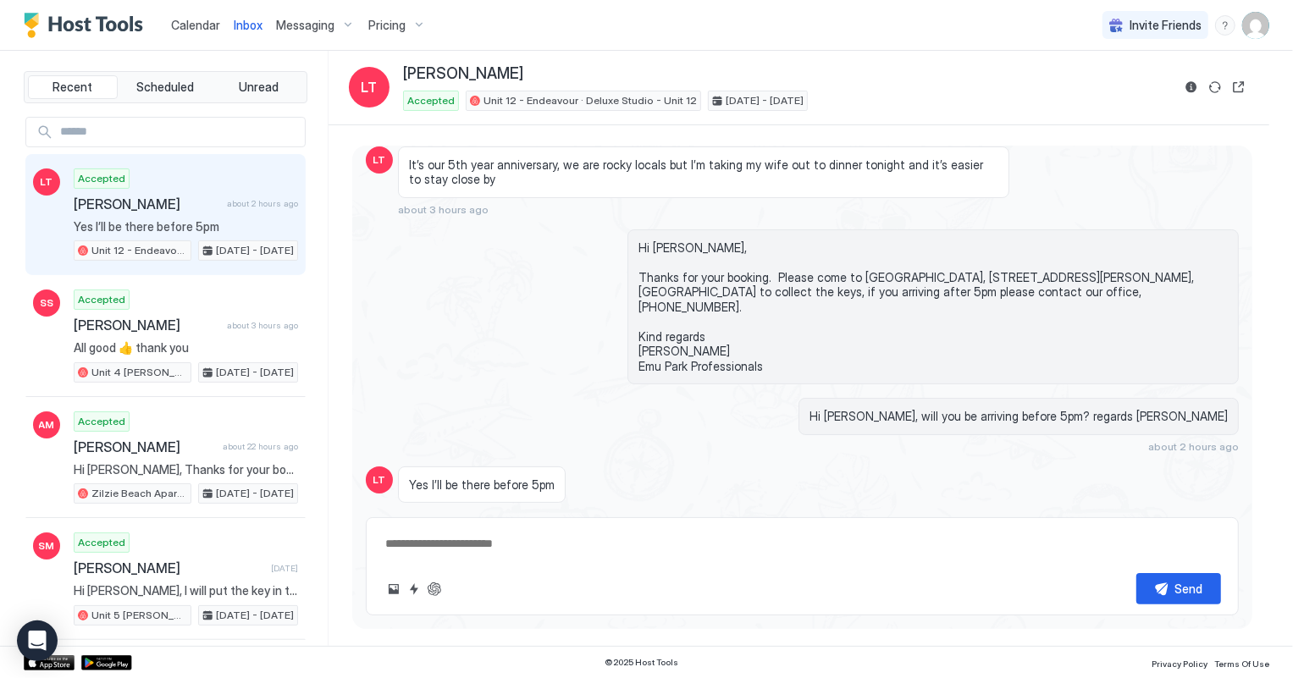
click at [199, 30] on span "Calendar" at bounding box center [195, 25] width 49 height 14
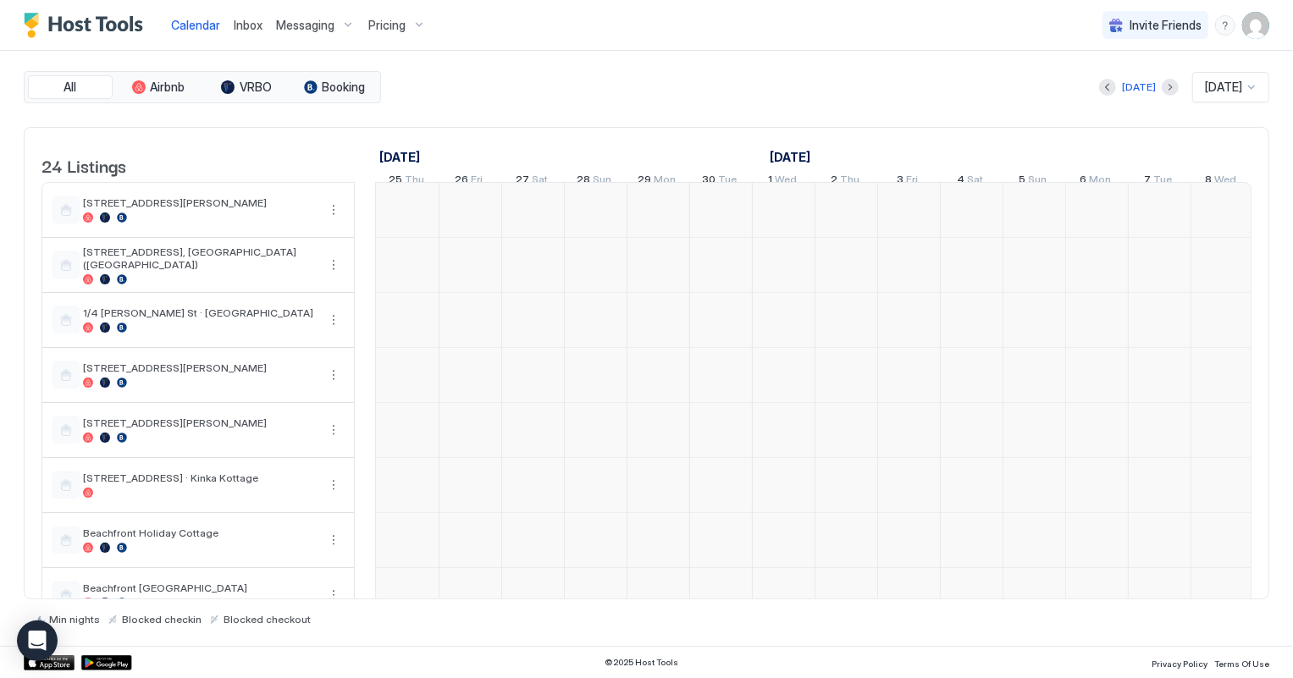
scroll to position [0, 940]
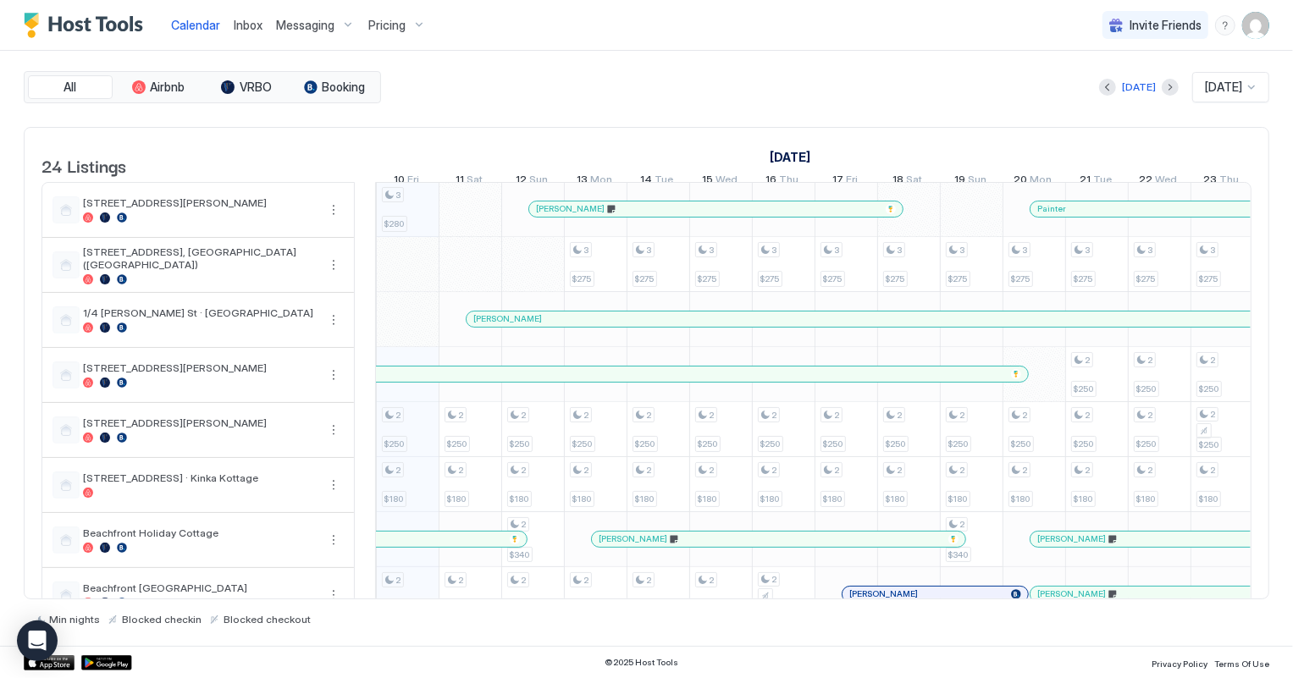
click at [243, 27] on span "Inbox" at bounding box center [248, 25] width 29 height 14
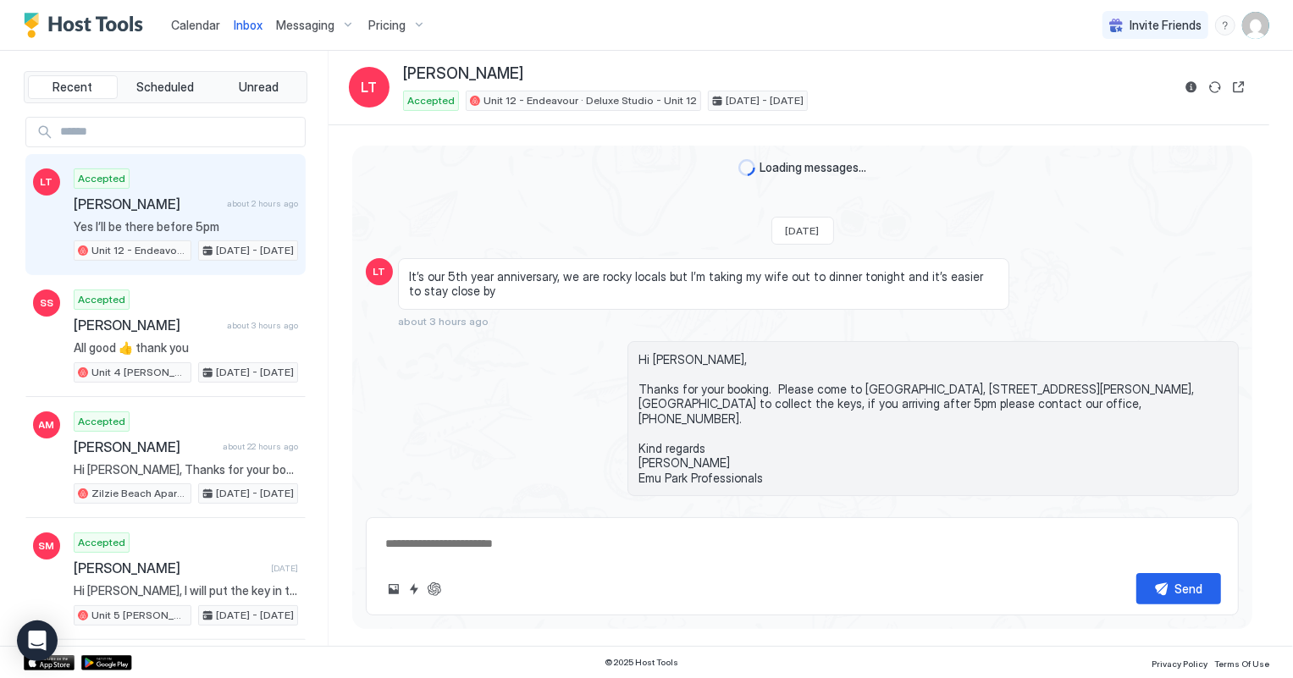
scroll to position [112, 0]
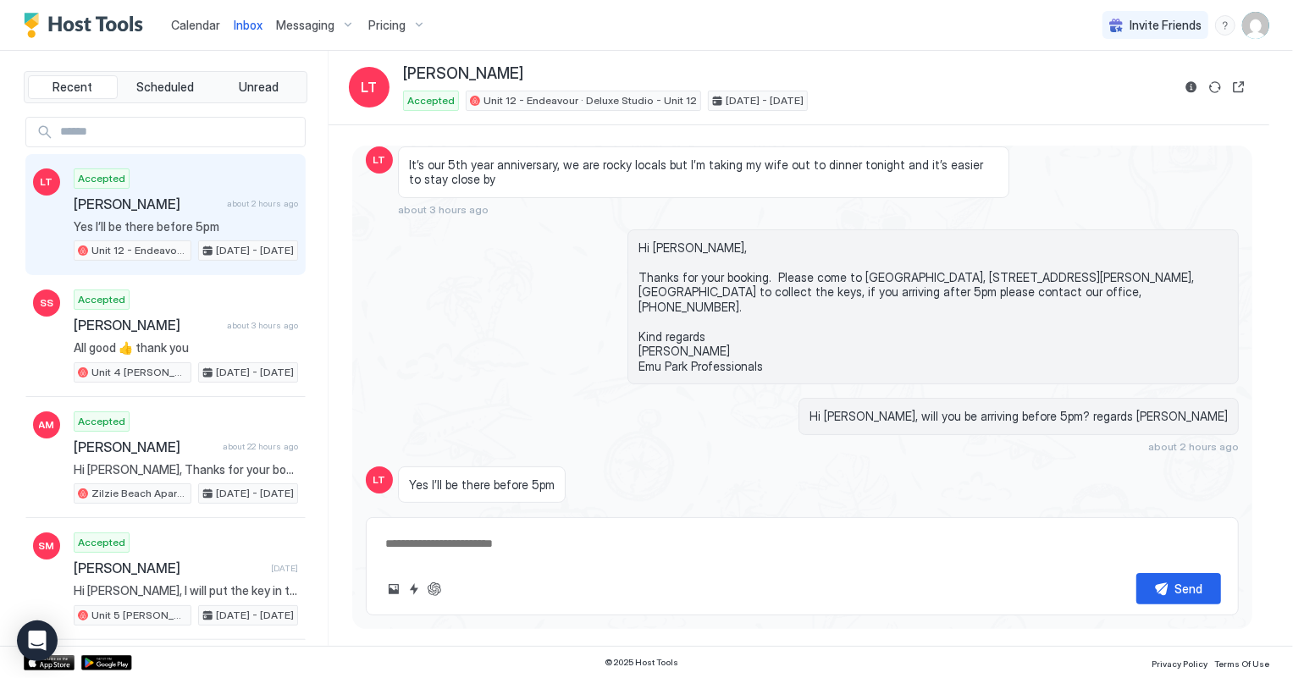
click at [207, 25] on span "Calendar" at bounding box center [195, 25] width 49 height 14
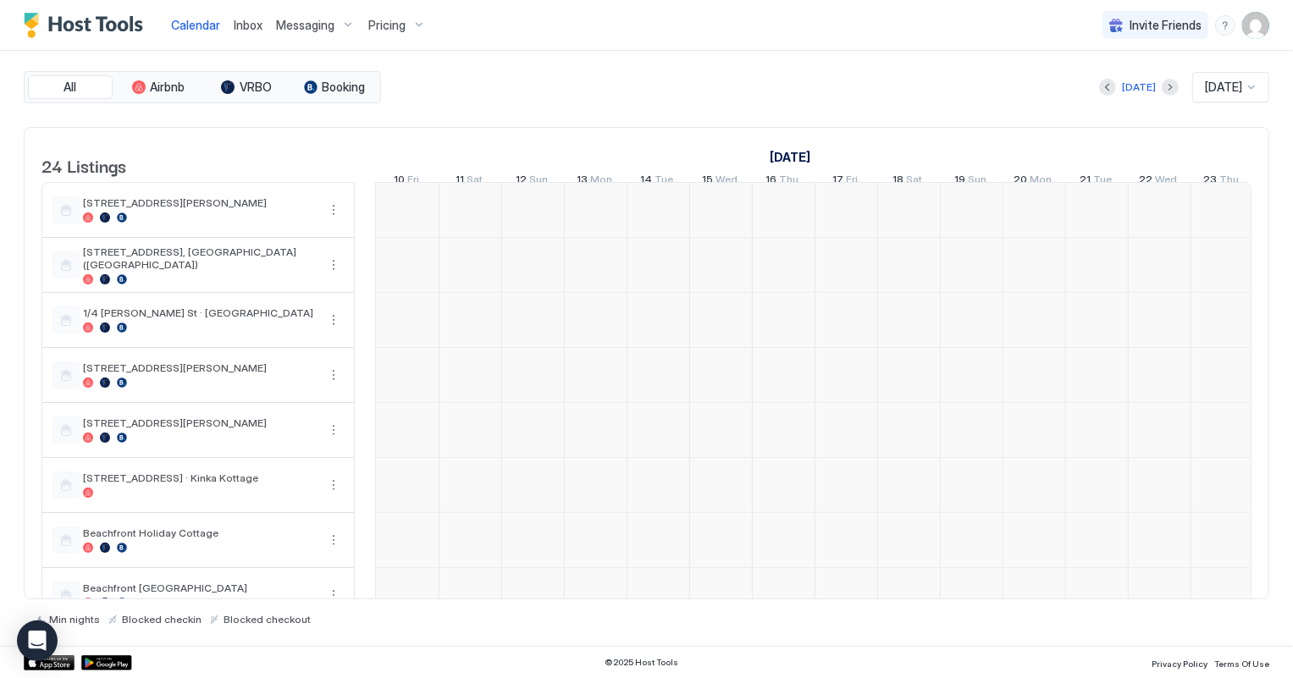
scroll to position [0, 940]
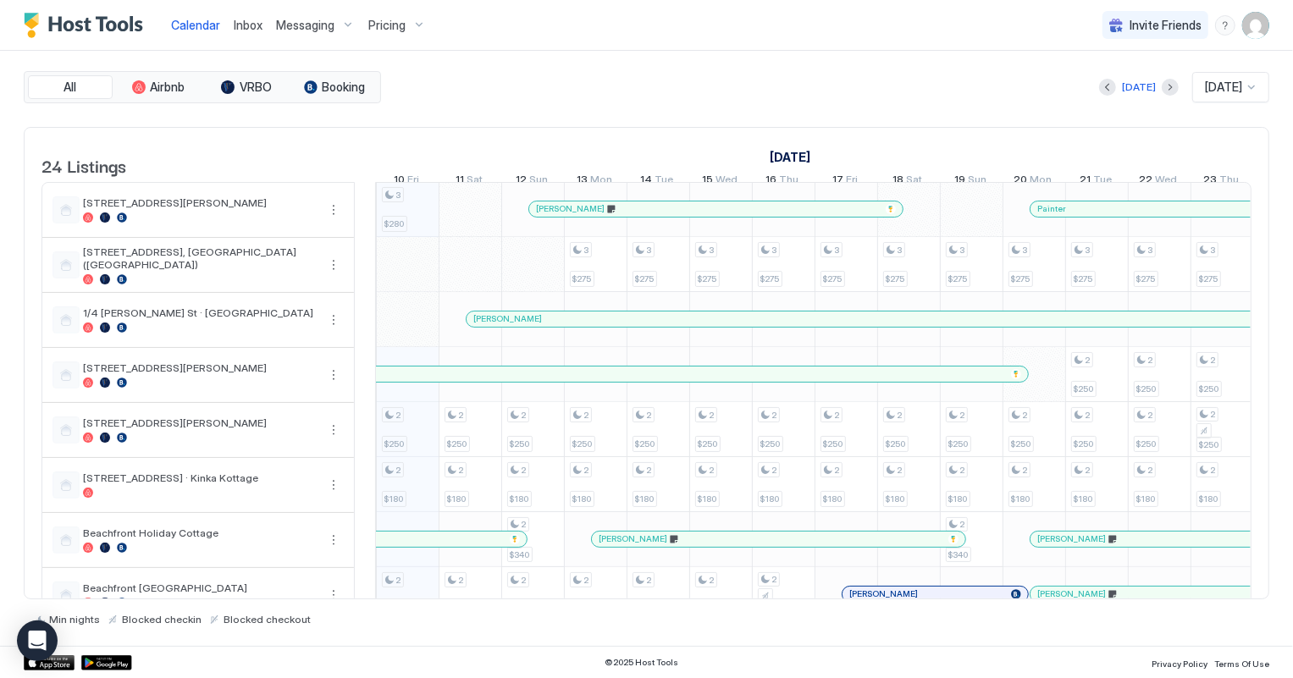
click at [1249, 91] on div at bounding box center [1252, 87] width 14 height 14
click at [1228, 175] on span "[DATE]" at bounding box center [1221, 173] width 34 height 13
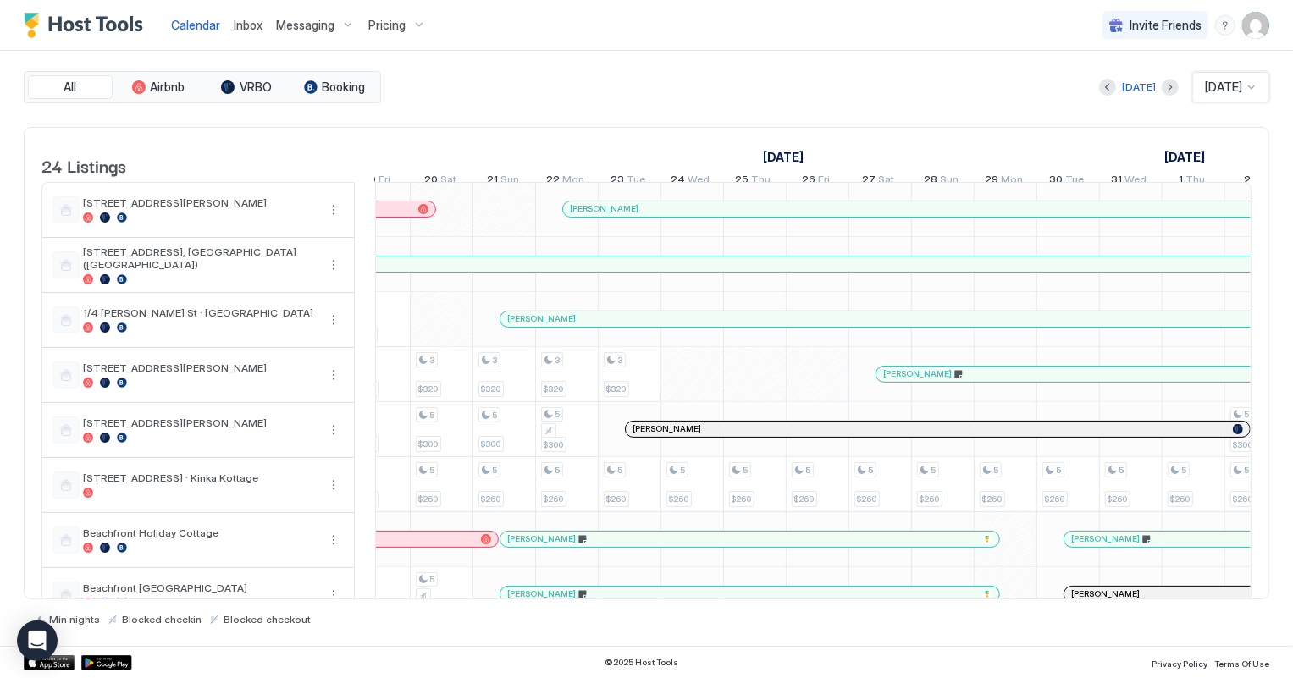
scroll to position [2, 2097]
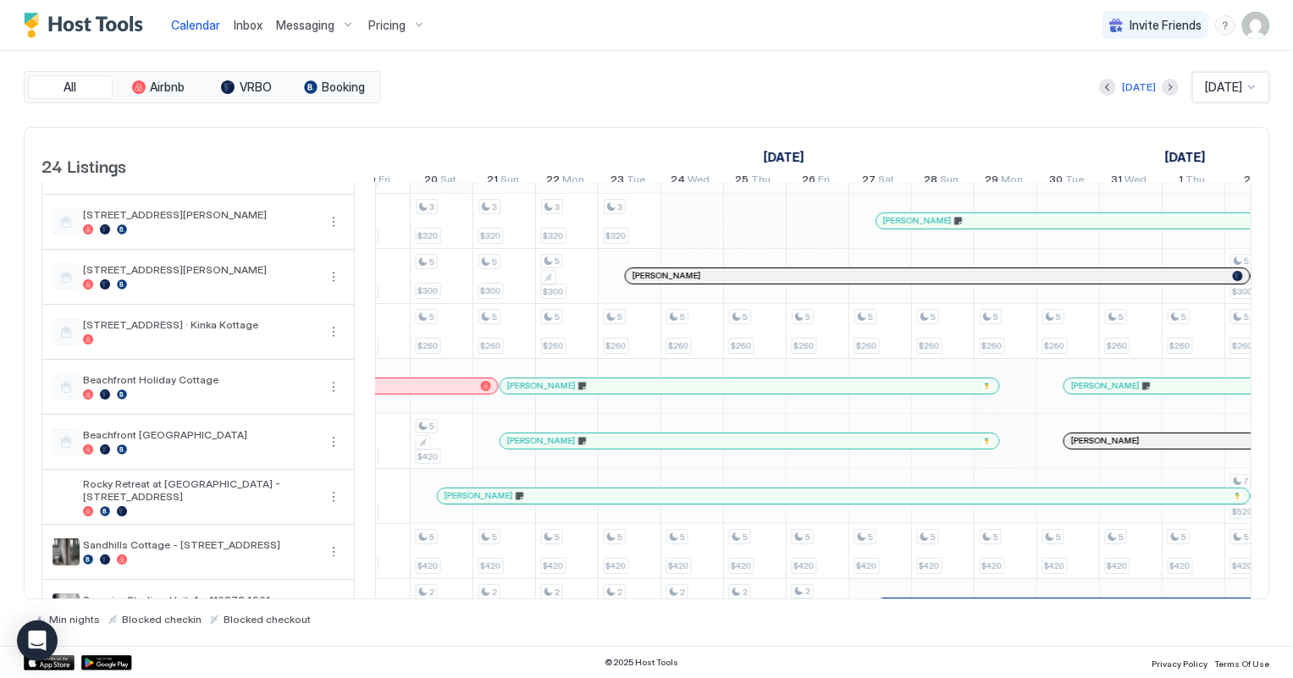
click at [957, 501] on div "[PERSON_NAME]" at bounding box center [836, 495] width 782 height 11
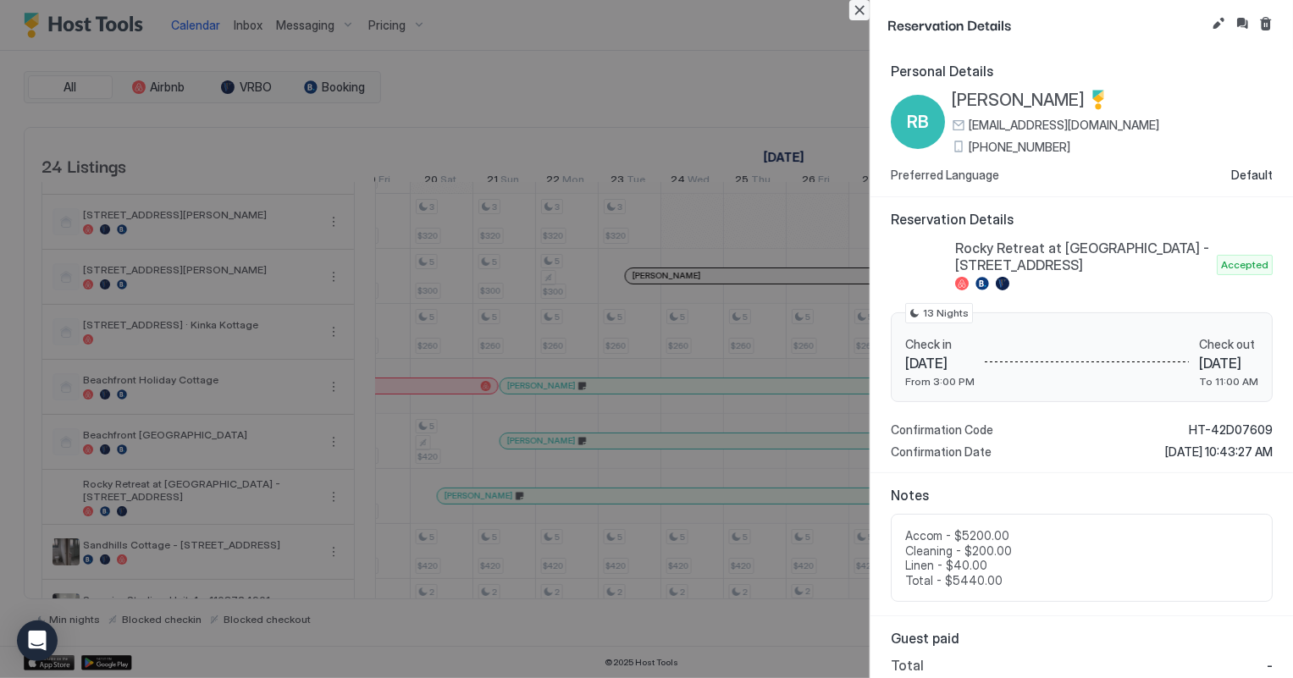
click at [856, 13] on button "Close" at bounding box center [859, 10] width 20 height 20
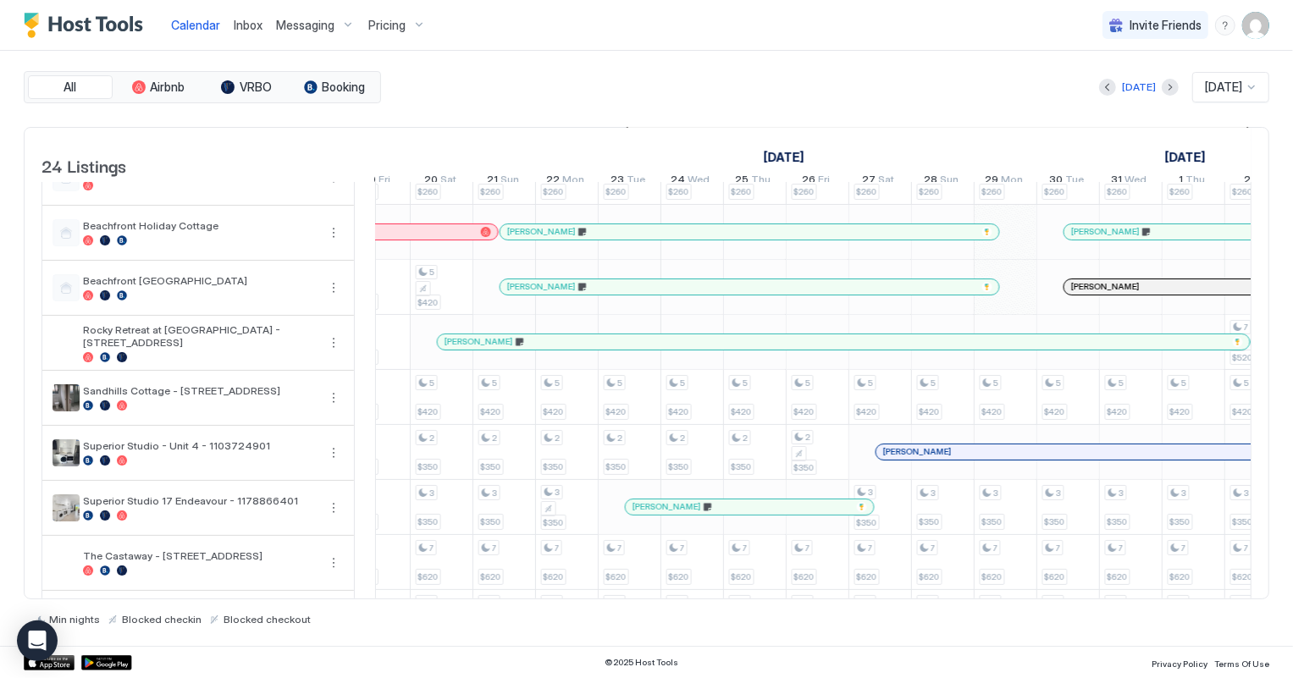
scroll to position [385, 0]
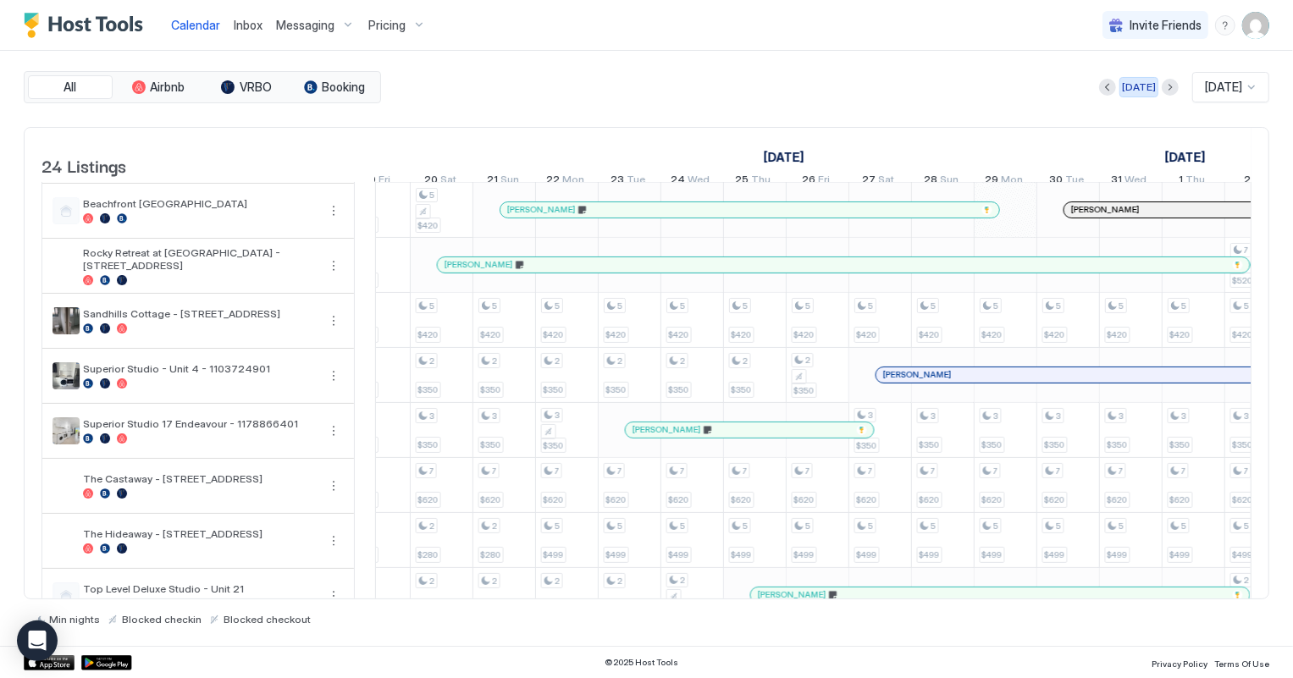
click at [1135, 86] on div "[DATE]" at bounding box center [1139, 87] width 34 height 15
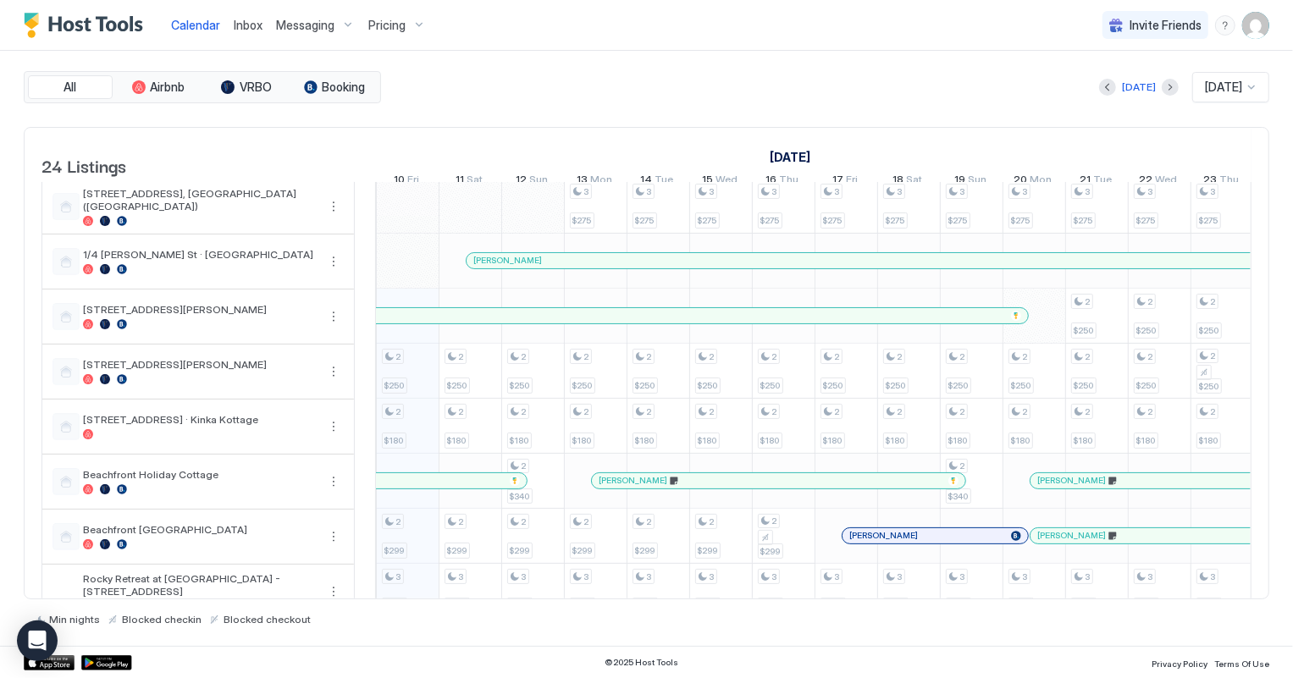
scroll to position [0, 0]
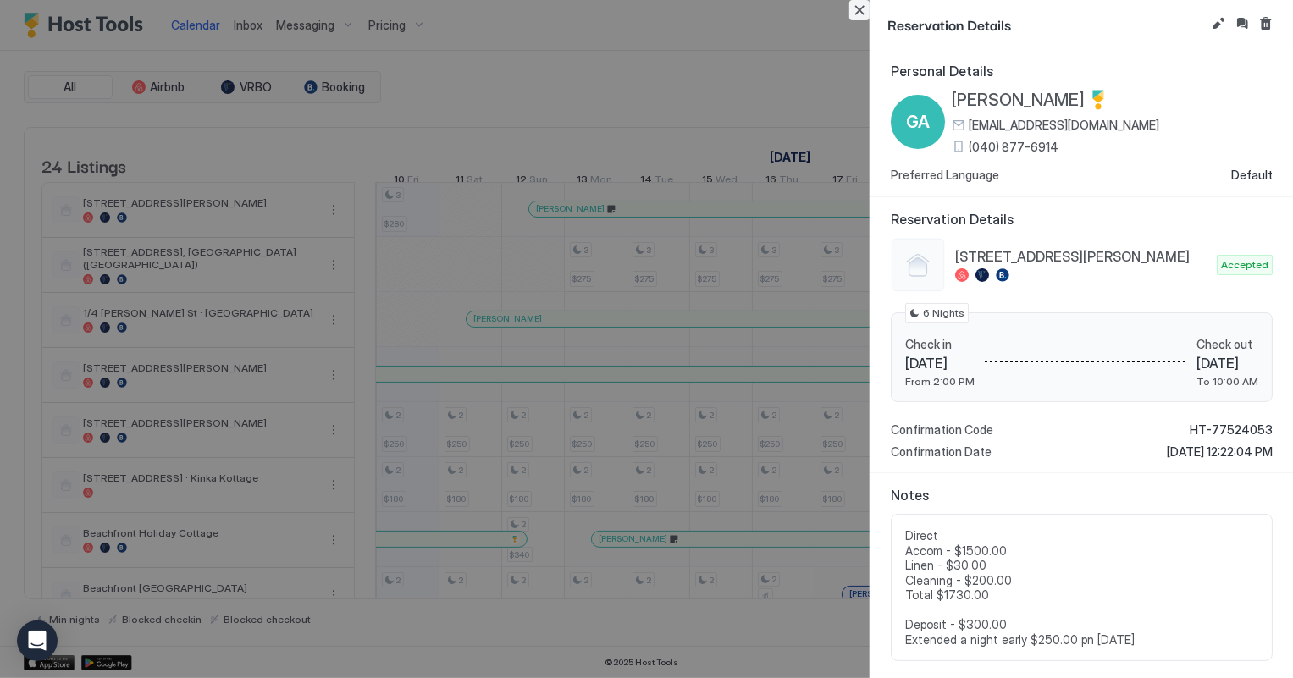
click at [860, 8] on button "Close" at bounding box center [859, 10] width 20 height 20
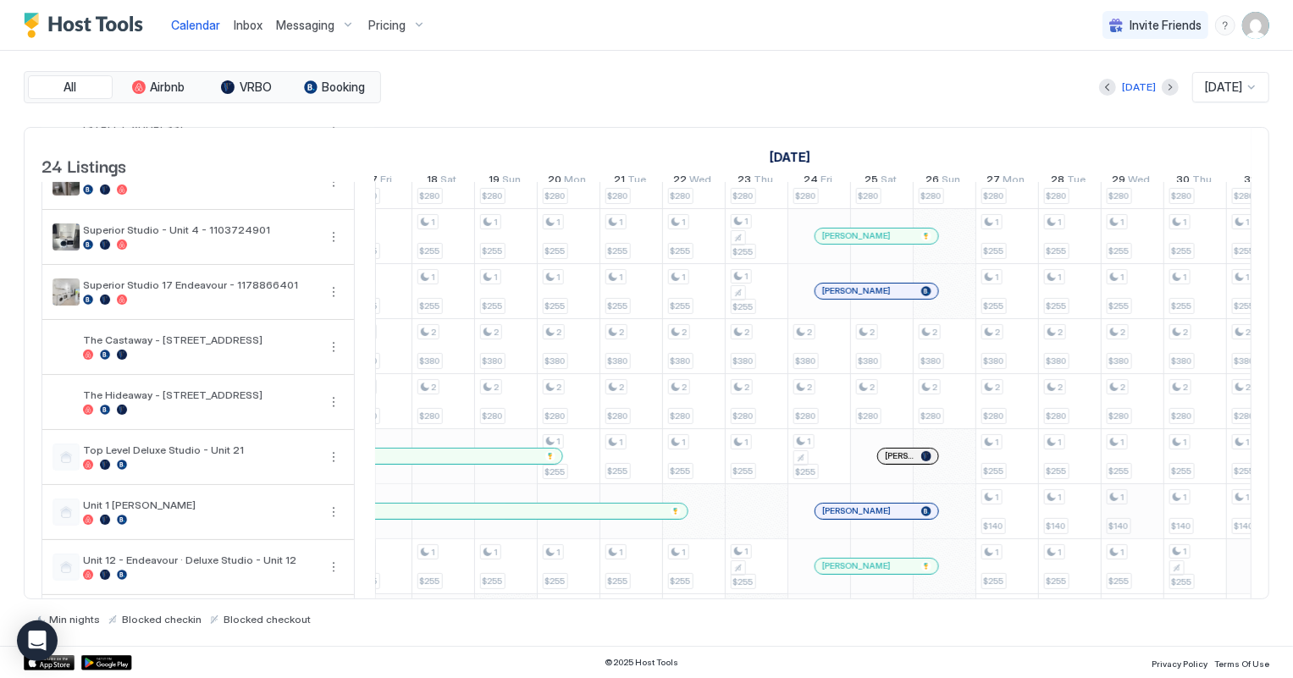
scroll to position [693, 0]
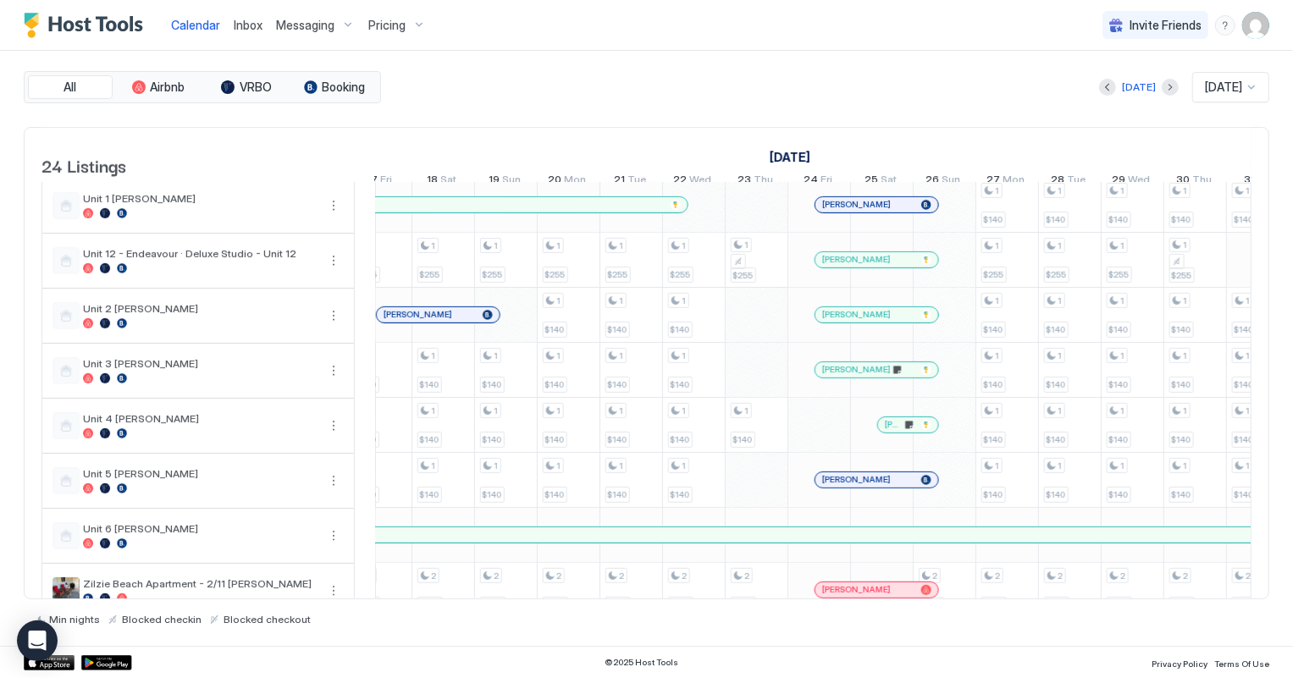
scroll to position [923, 0]
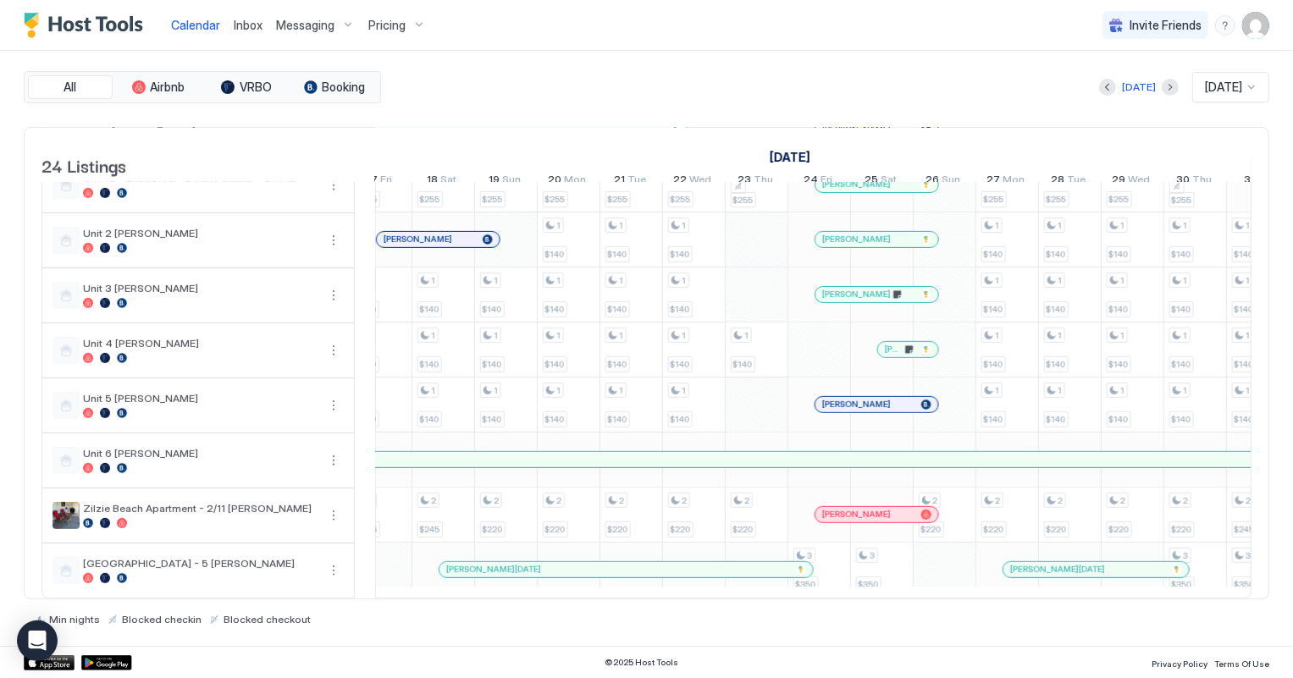
click at [850, 289] on div "[PERSON_NAME]" at bounding box center [877, 294] width 123 height 15
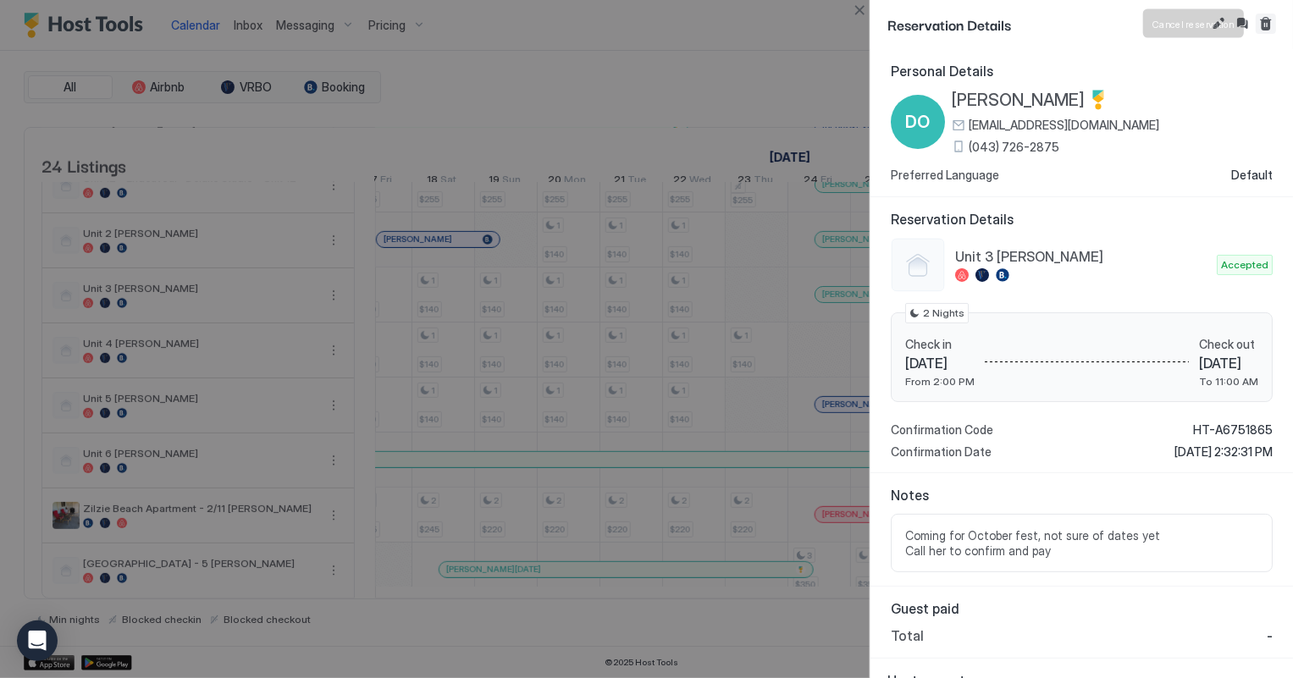
click at [1269, 28] on button "Cancel reservation" at bounding box center [1266, 24] width 20 height 20
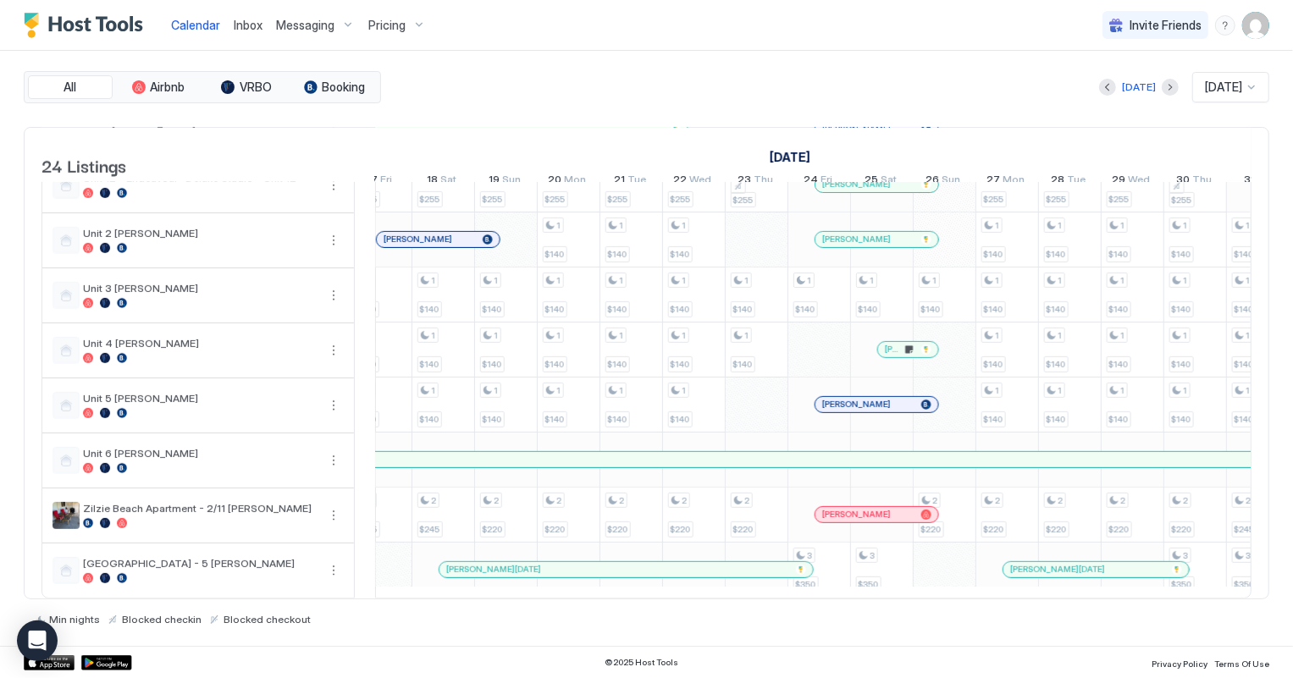
click at [242, 25] on span "Inbox" at bounding box center [248, 25] width 29 height 14
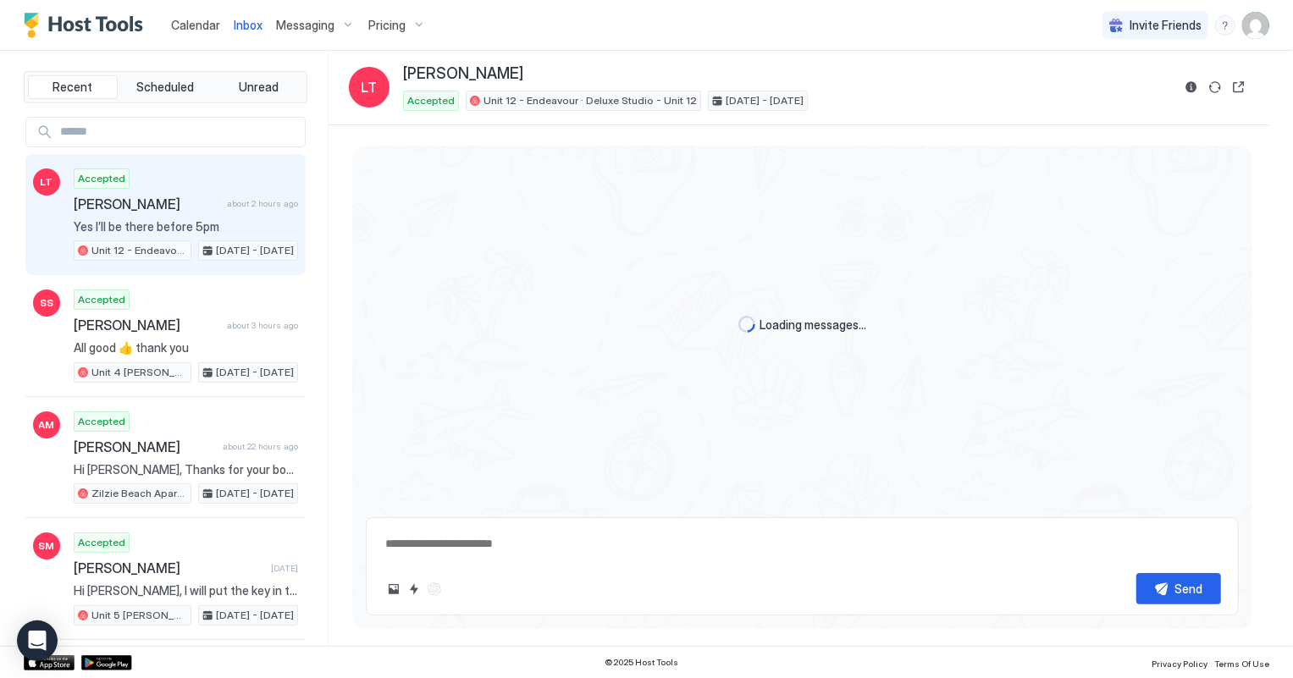
scroll to position [112, 0]
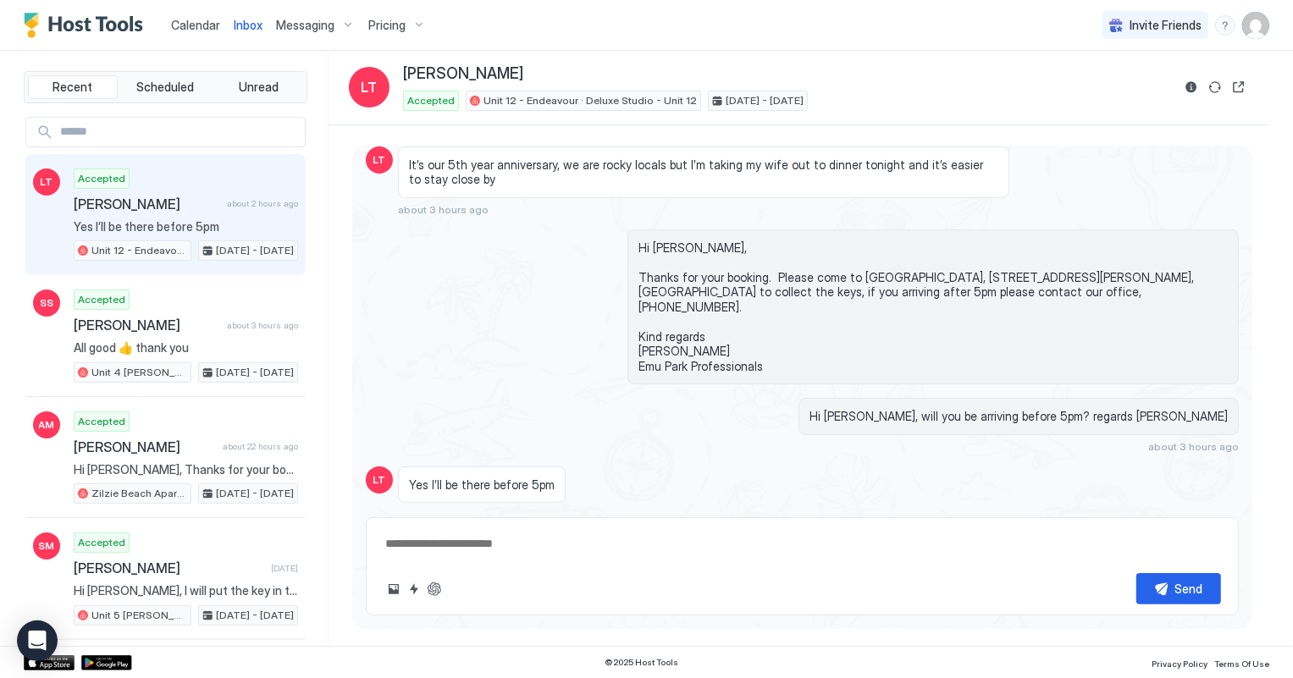
click at [178, 25] on span "Calendar" at bounding box center [195, 25] width 49 height 14
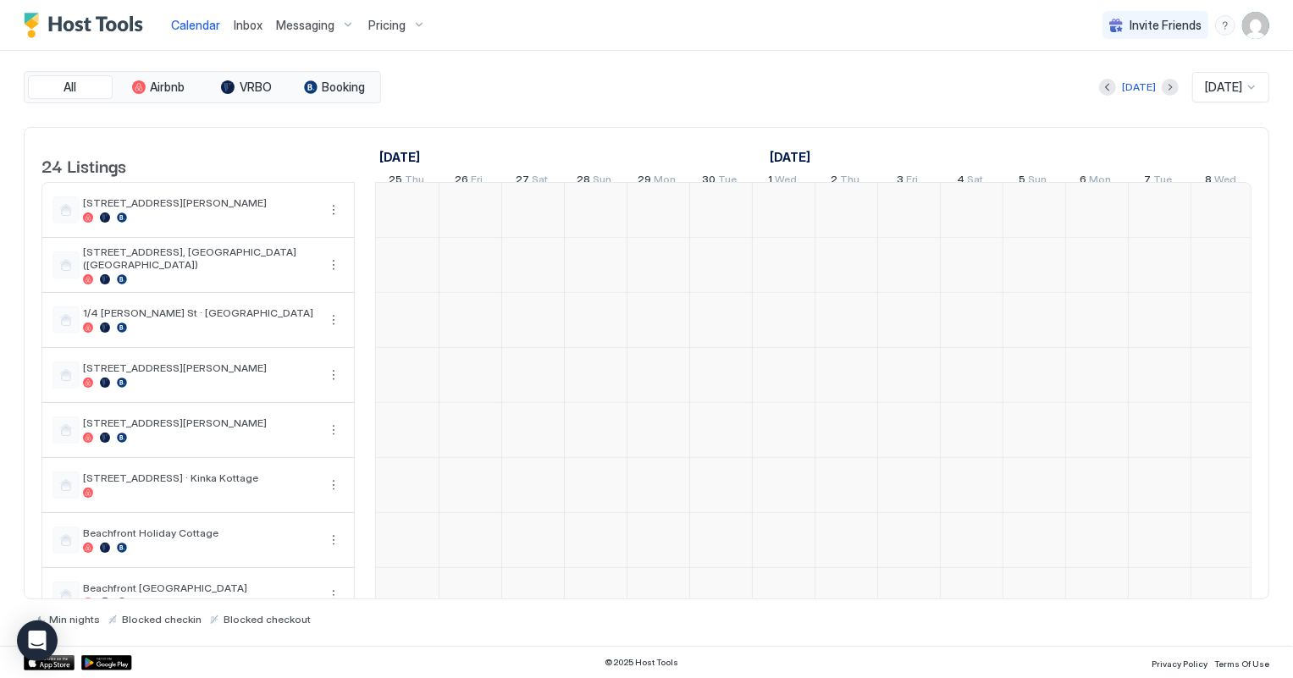
scroll to position [0, 940]
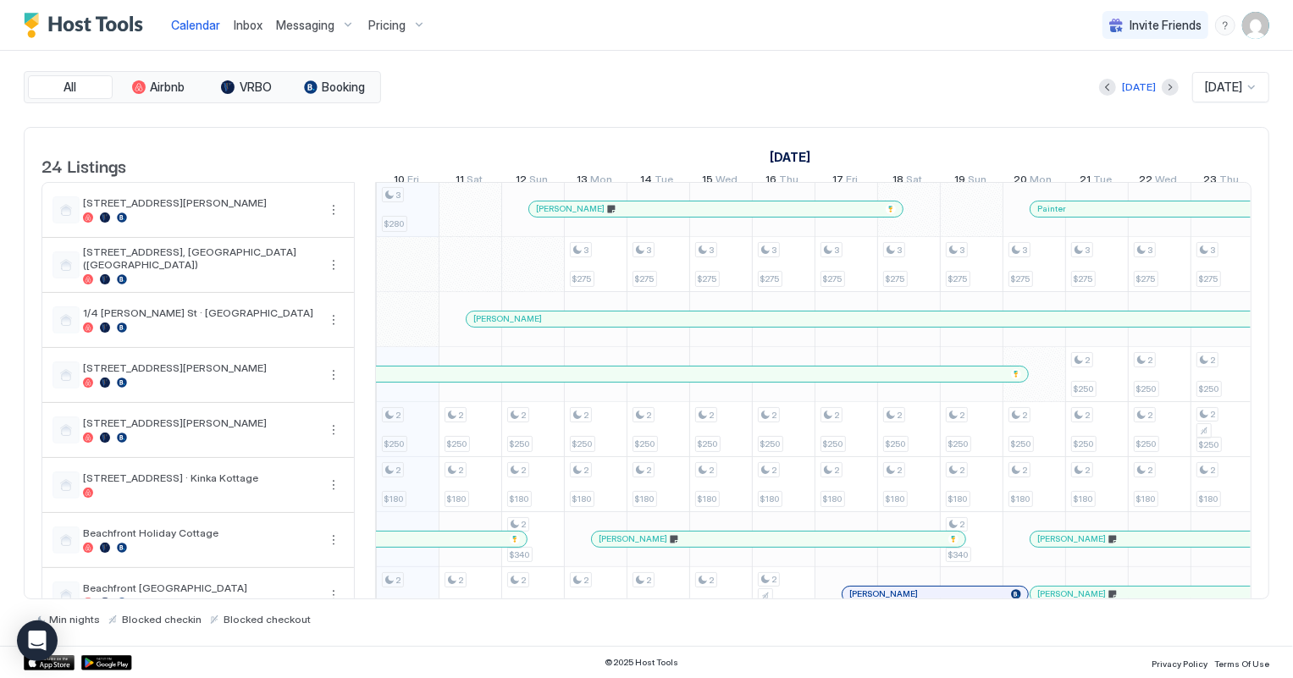
click at [238, 27] on span "Inbox" at bounding box center [248, 25] width 29 height 14
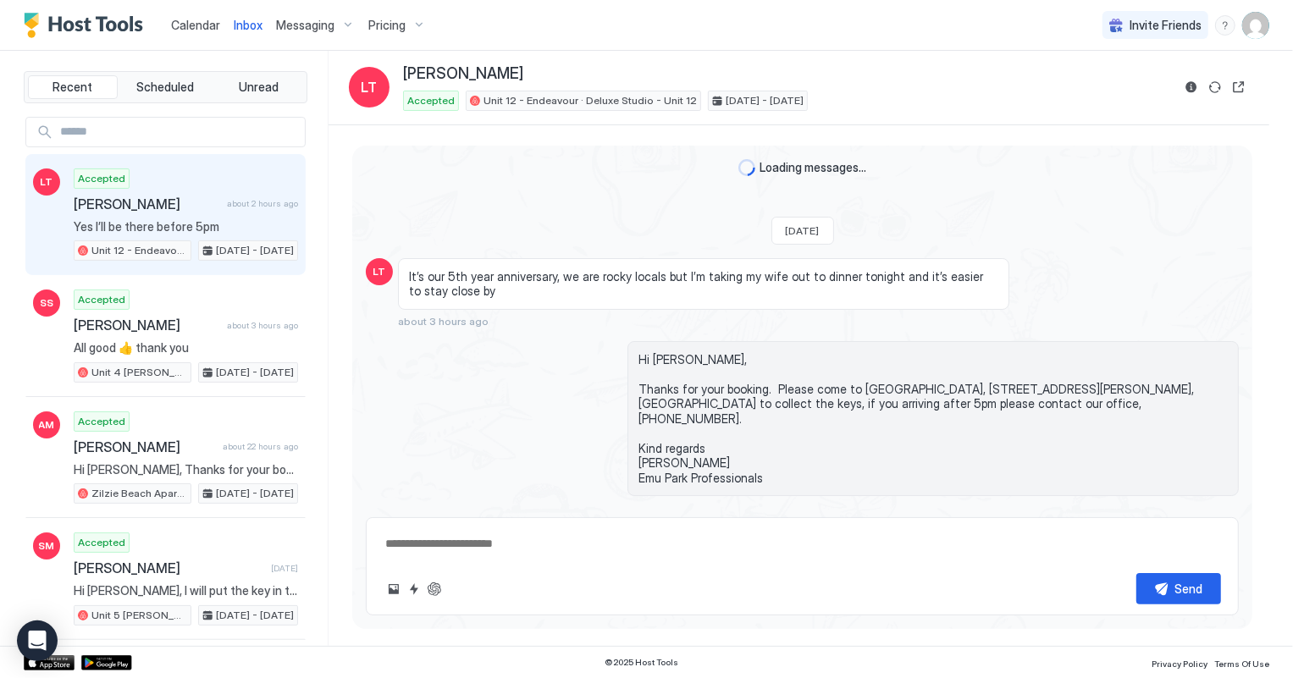
scroll to position [112, 0]
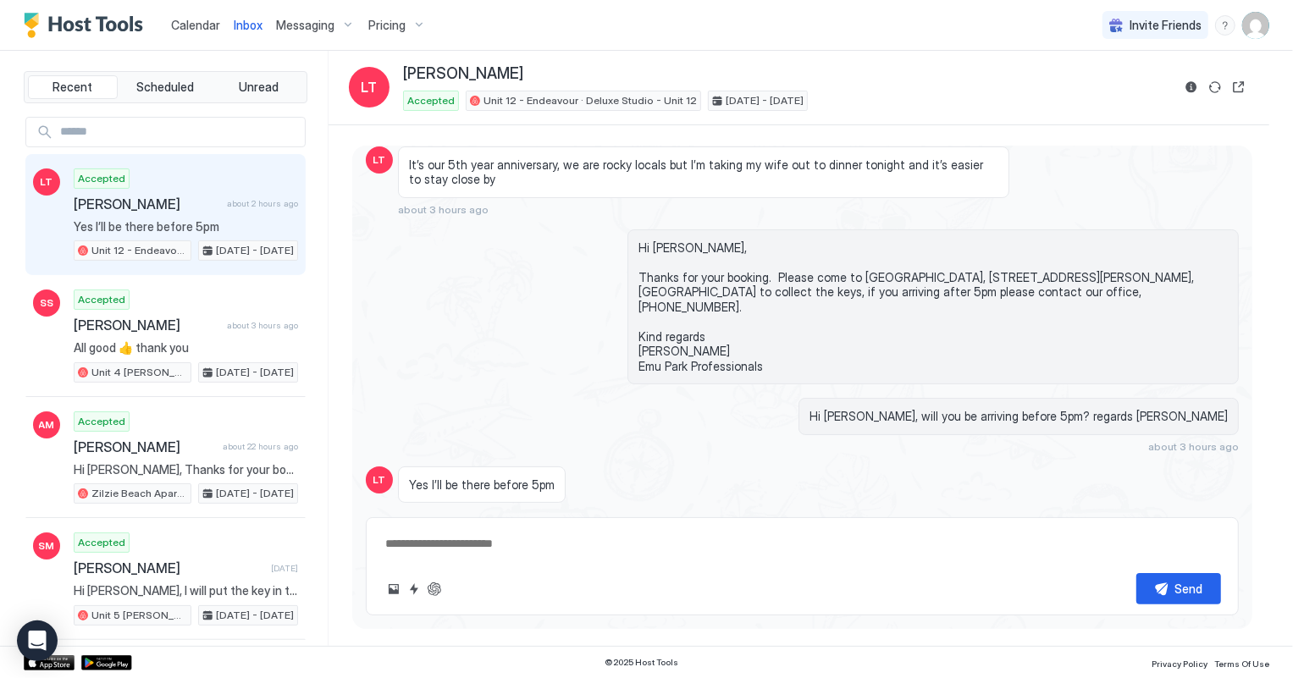
click at [199, 25] on span "Calendar" at bounding box center [195, 25] width 49 height 14
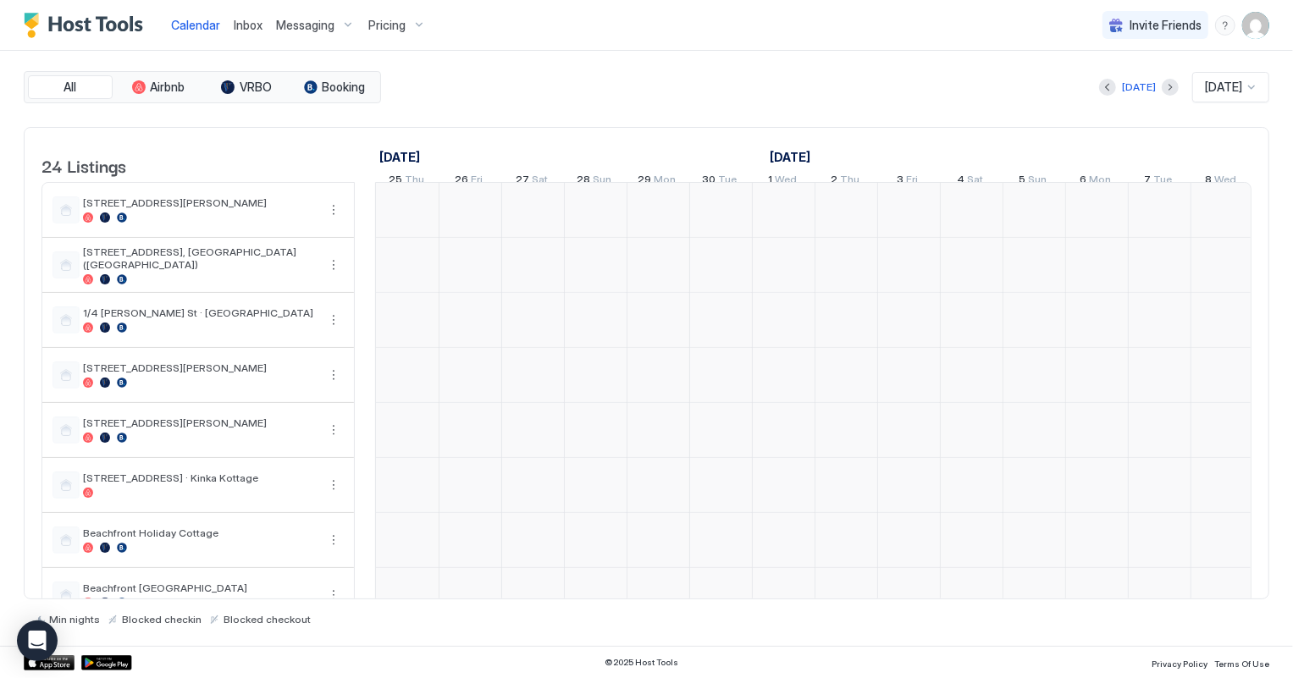
scroll to position [0, 940]
